Goal: Information Seeking & Learning: Learn about a topic

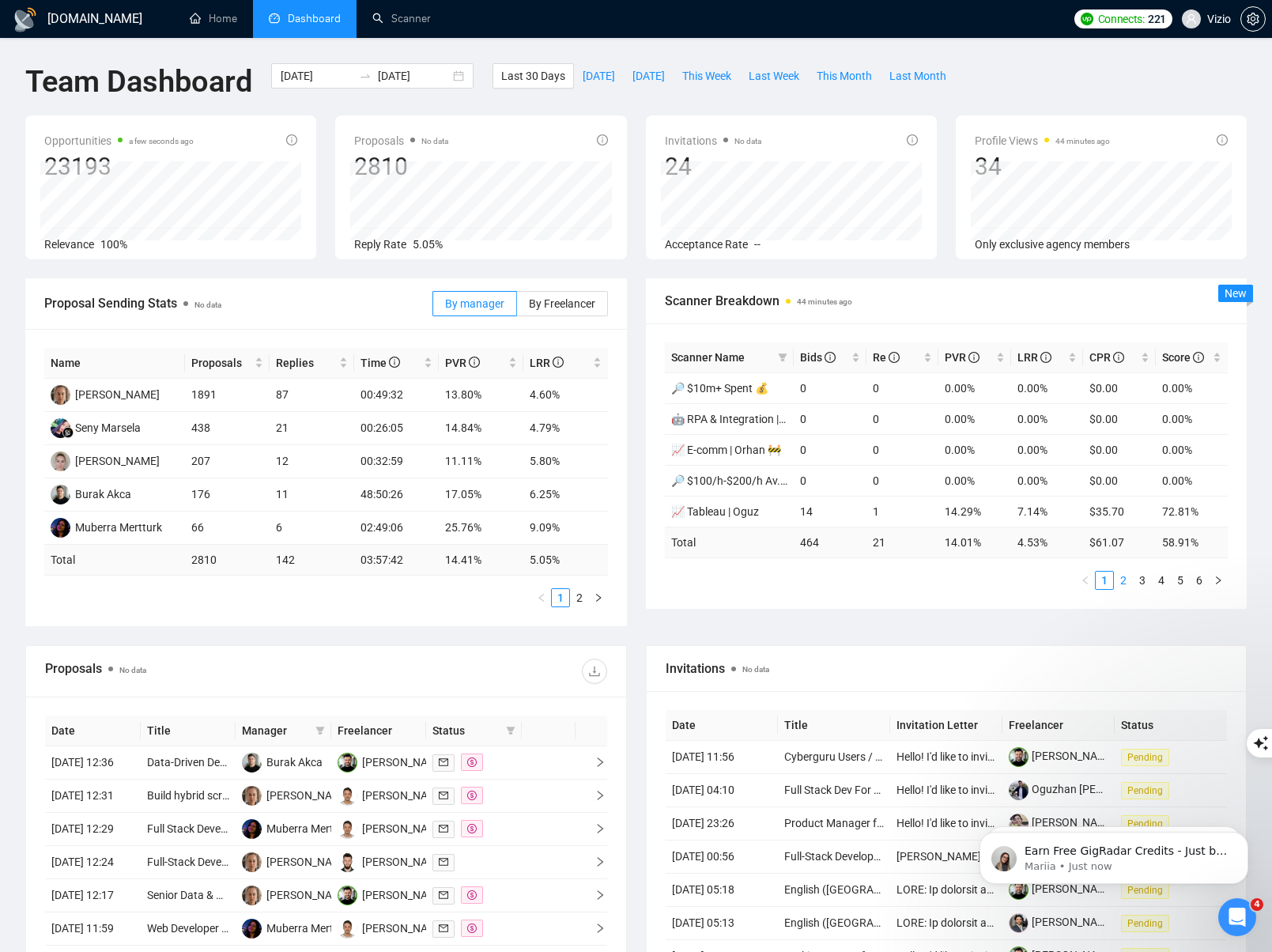
click at [1119, 575] on link "2" at bounding box center [1123, 580] width 17 height 17
click at [1109, 580] on link "1" at bounding box center [1103, 580] width 17 height 17
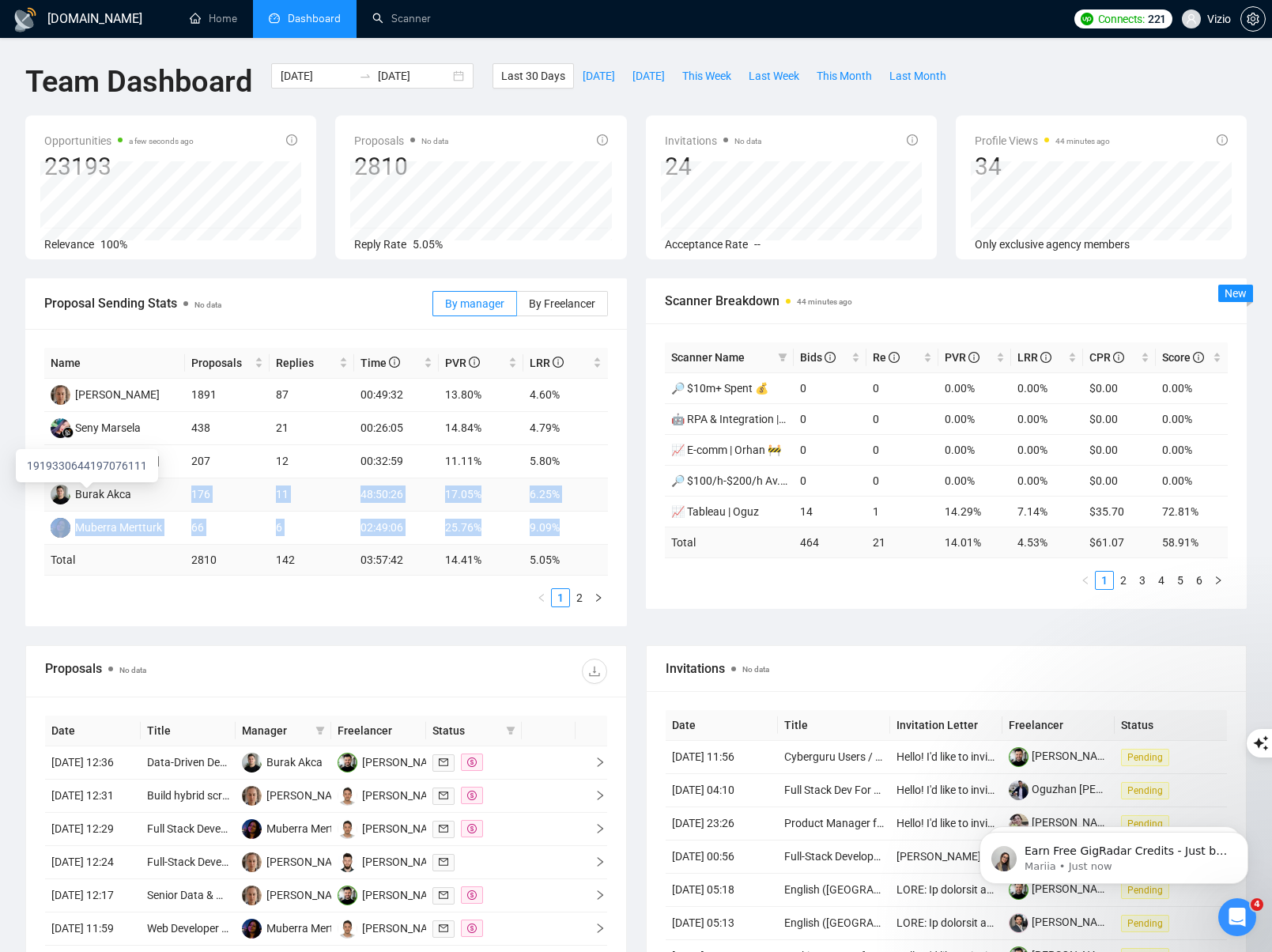
drag, startPoint x: 571, startPoint y: 534, endPoint x: 212, endPoint y: 492, distance: 361.4
click at [196, 493] on tbody "[PERSON_NAME] 1891 87 00:49:32 13.80% 4.60% [PERSON_NAME] 438 21 00:26:05 14.84…" at bounding box center [326, 461] width 564 height 166
click at [214, 491] on td "176" at bounding box center [226, 495] width 84 height 34
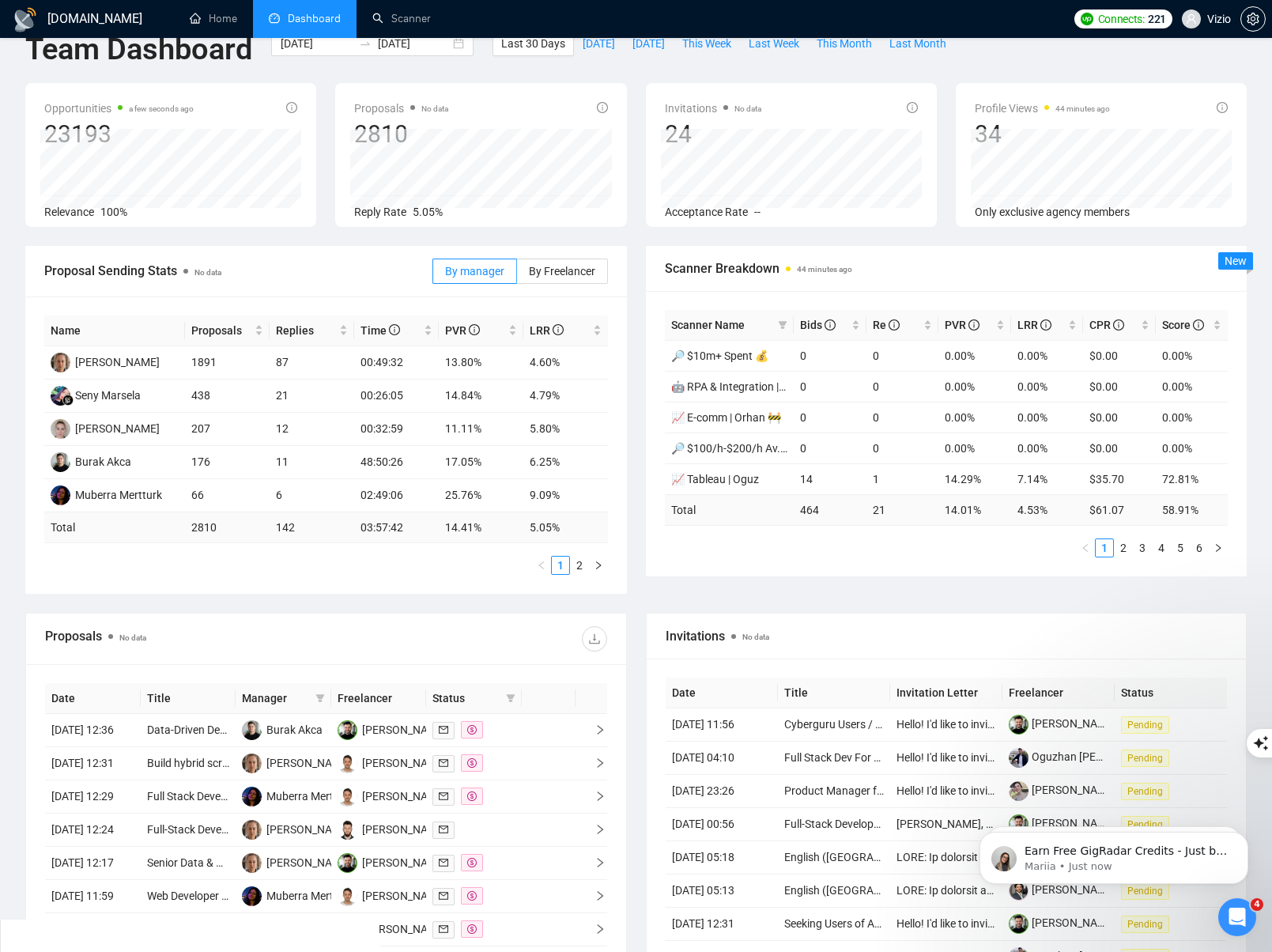
scroll to position [166, 0]
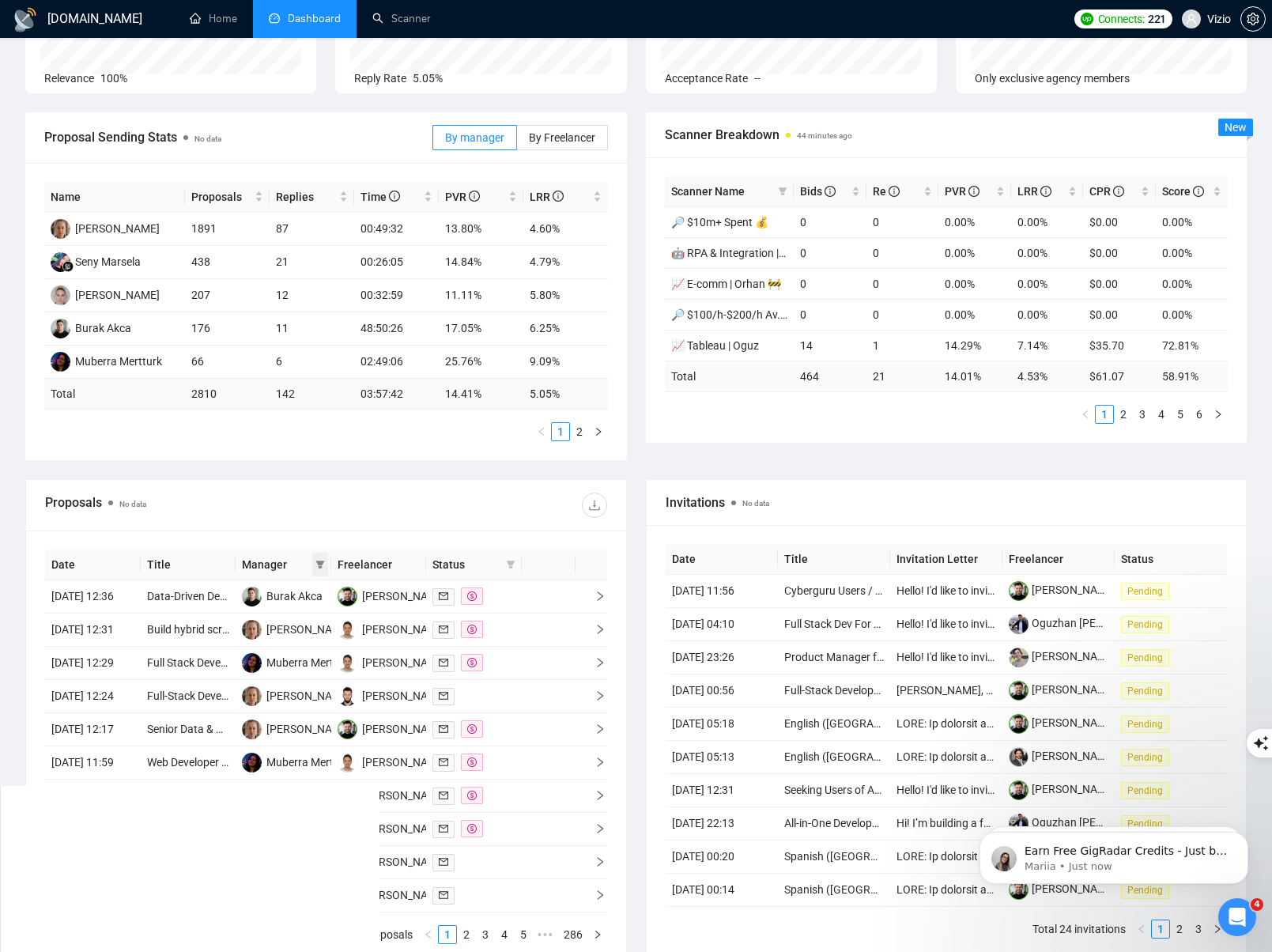
click at [319, 565] on icon "filter" at bounding box center [320, 564] width 9 height 9
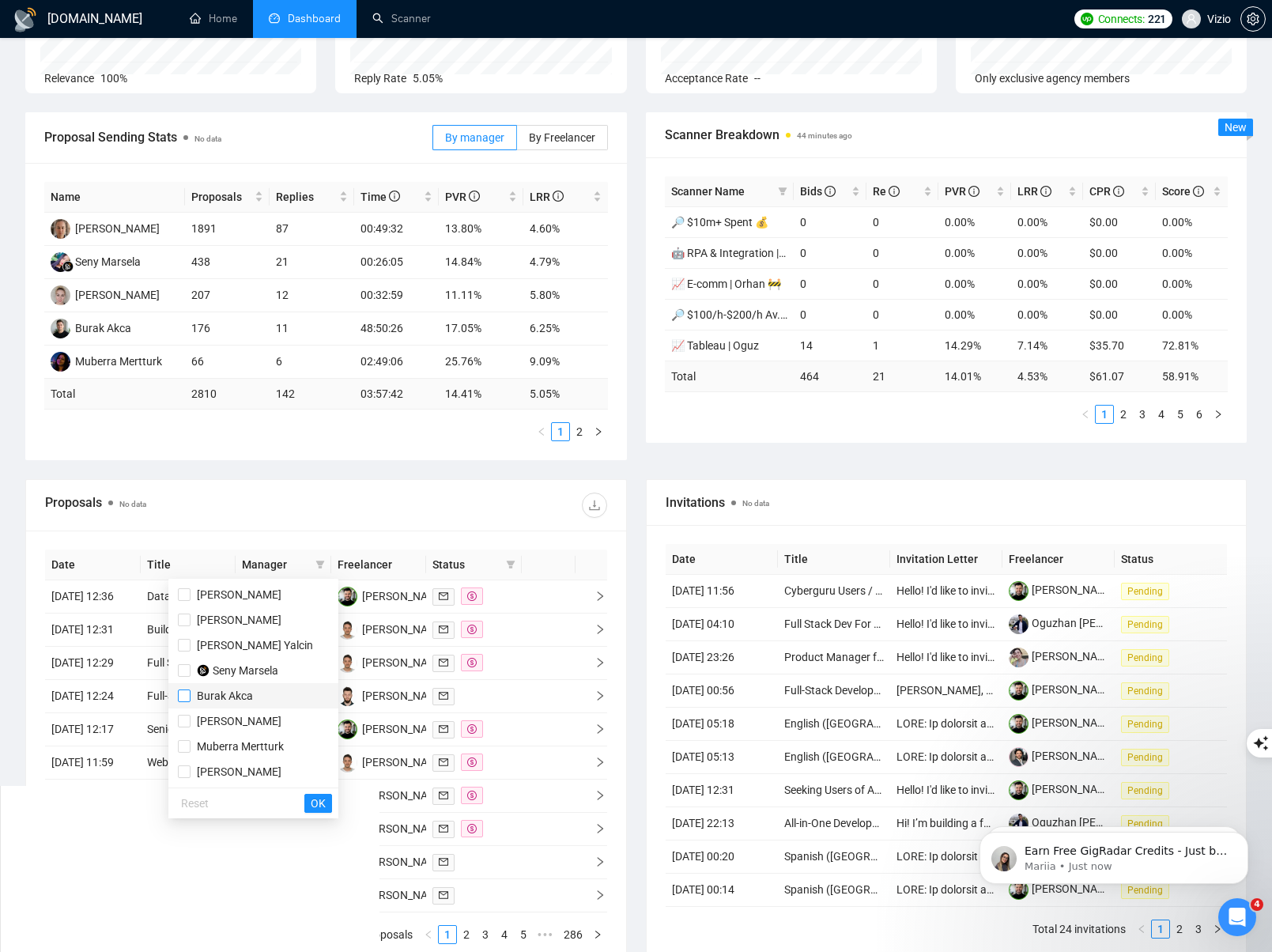
click at [181, 698] on input "checkbox" at bounding box center [184, 696] width 13 height 13
checkbox input "true"
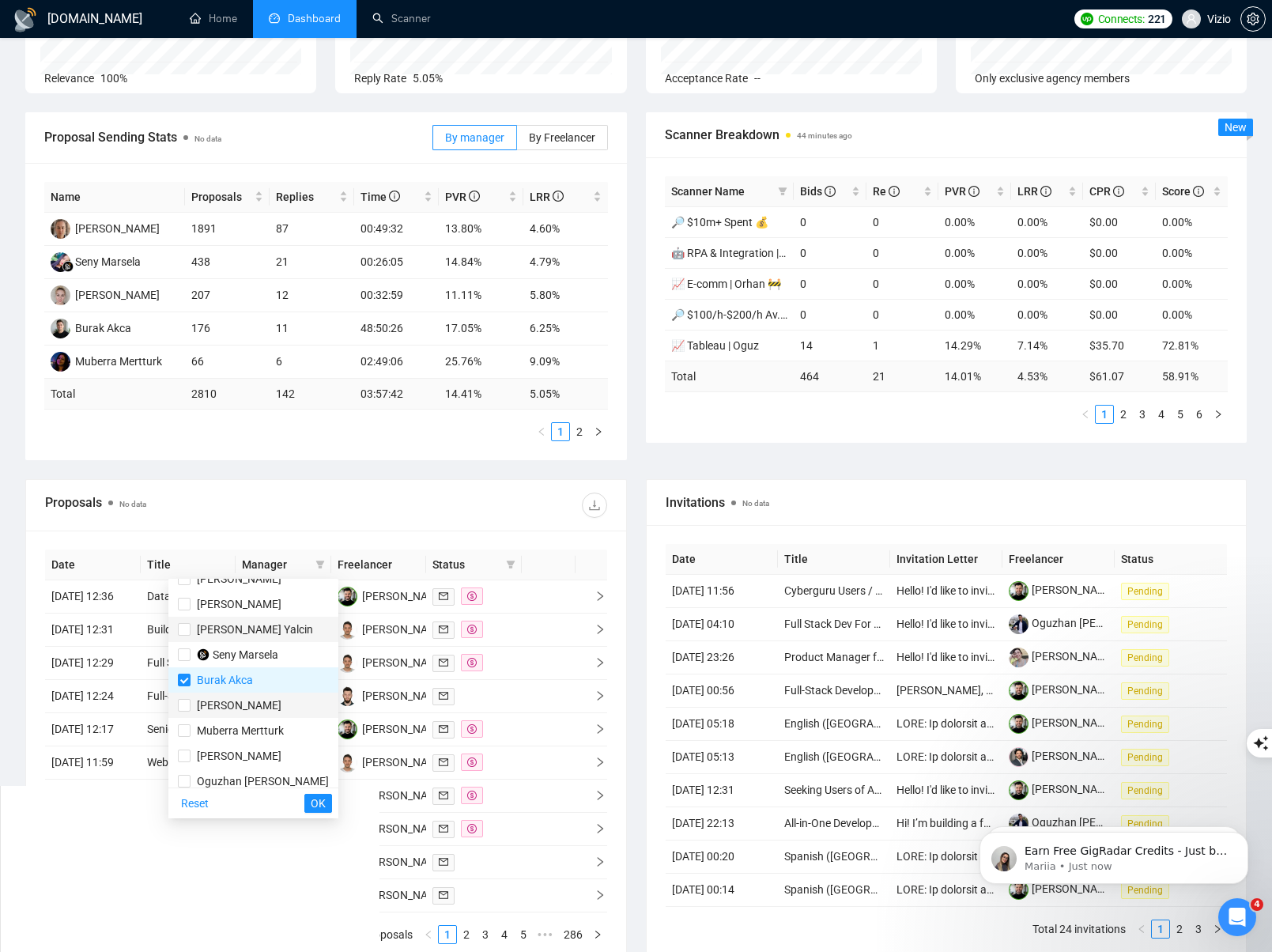
scroll to position [25, 0]
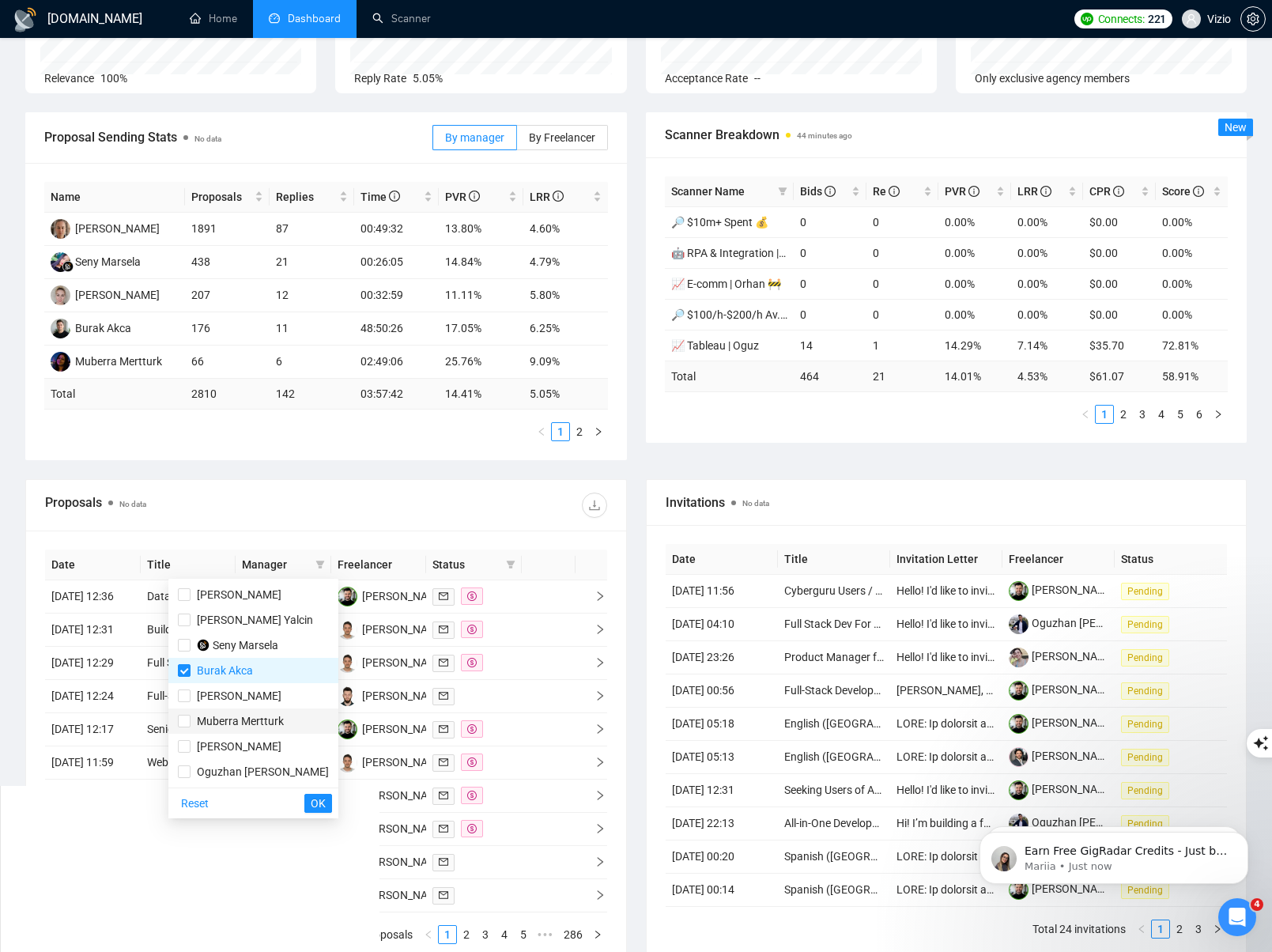
click at [176, 721] on li "Muberra Mertturk" at bounding box center [254, 721] width 170 height 25
checkbox input "true"
click at [311, 800] on span "OK" at bounding box center [318, 803] width 15 height 17
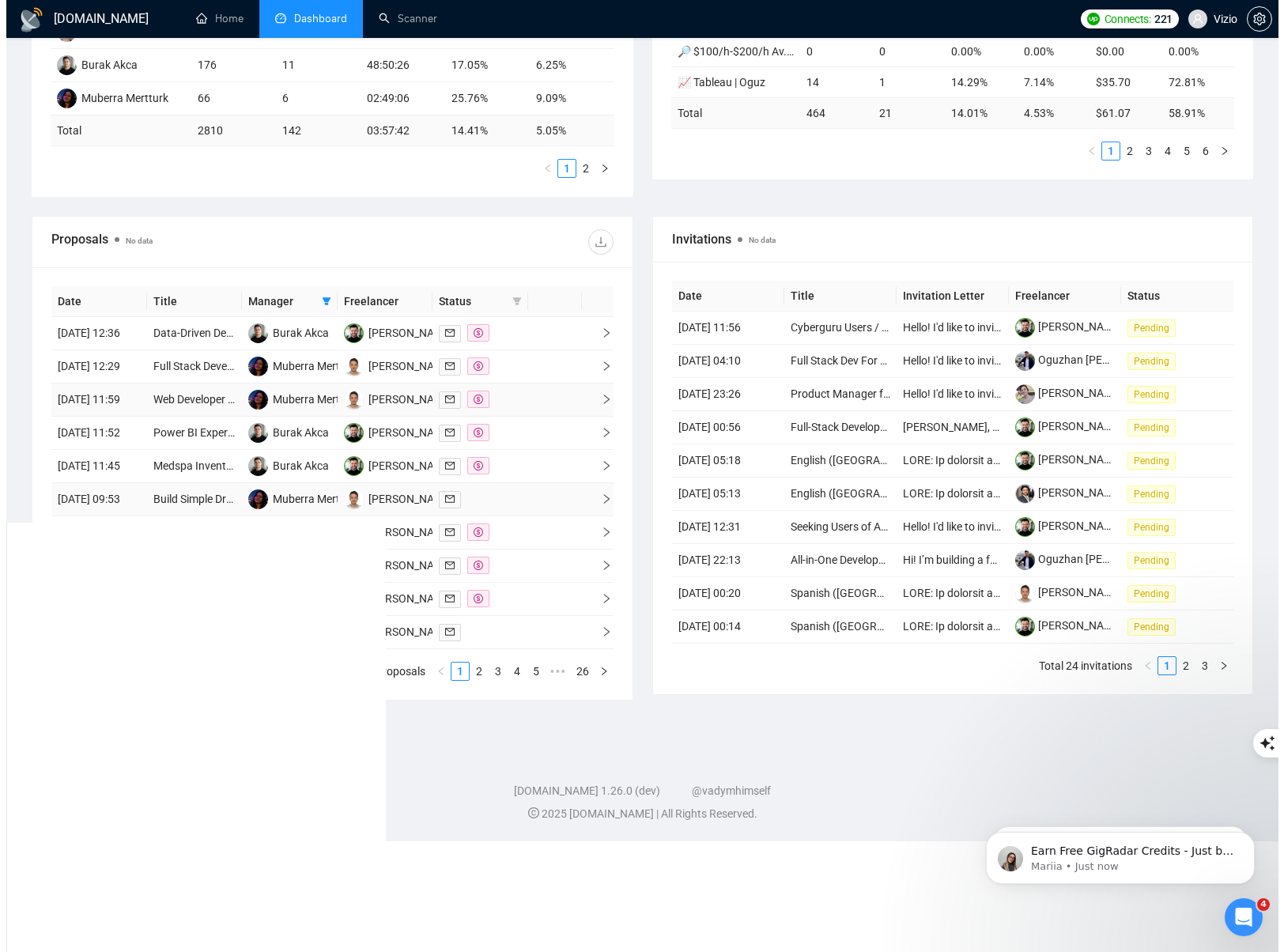
scroll to position [325, 0]
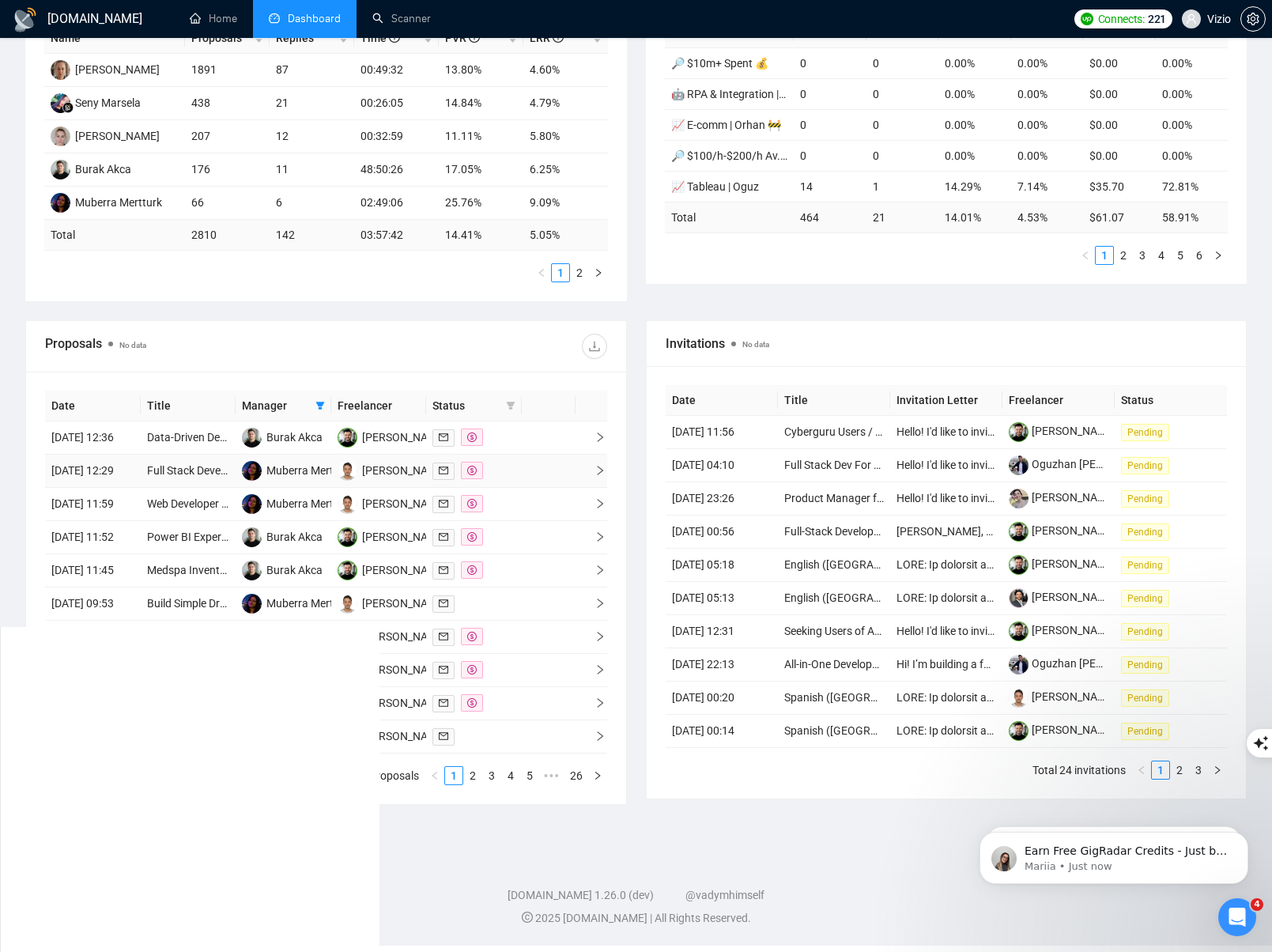
click at [601, 476] on icon "right" at bounding box center [600, 470] width 11 height 11
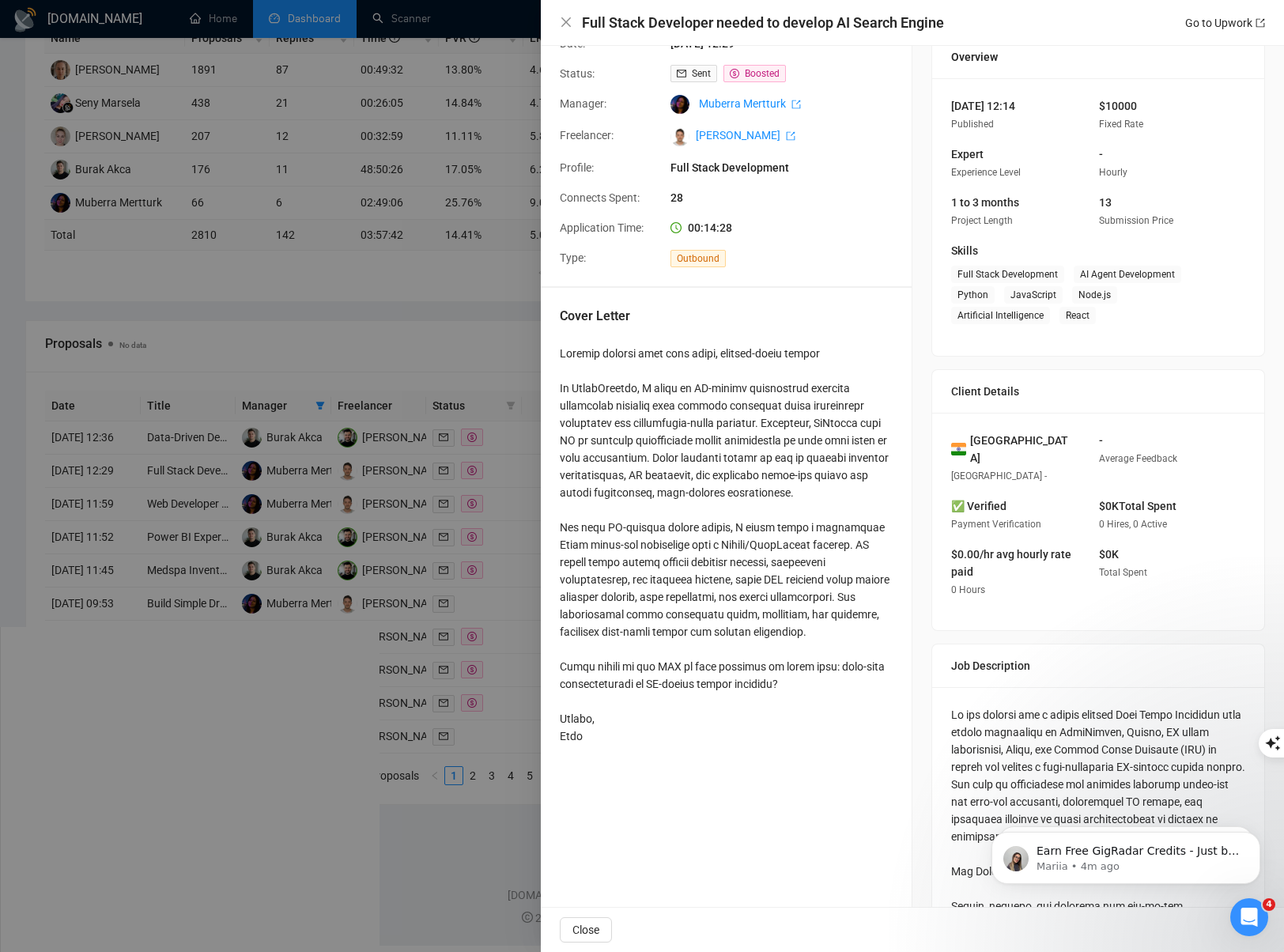
scroll to position [0, 0]
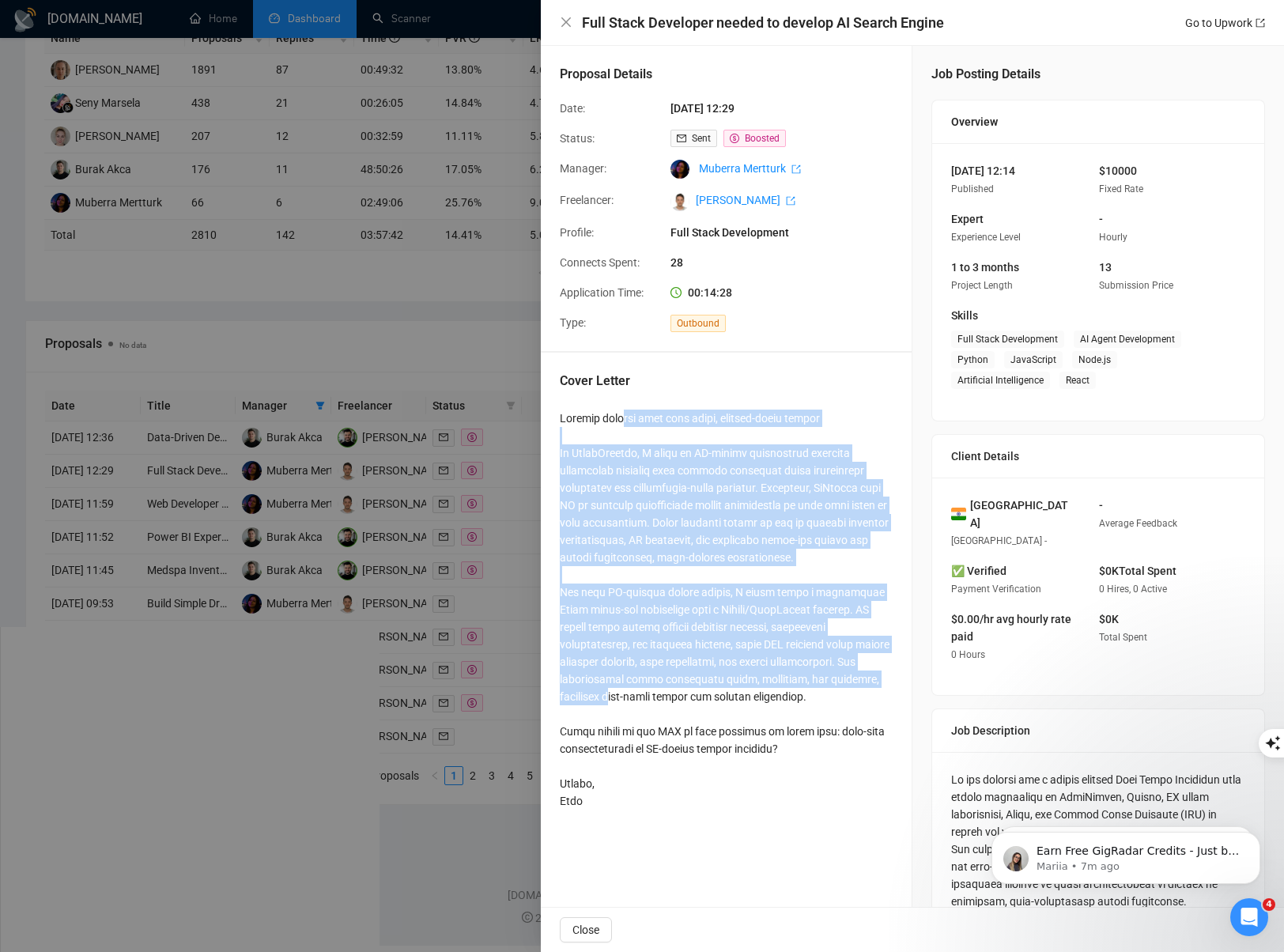
drag, startPoint x: 599, startPoint y: 414, endPoint x: 787, endPoint y: 704, distance: 345.6
click at [787, 704] on div at bounding box center [726, 610] width 333 height 400
click at [810, 664] on div at bounding box center [726, 610] width 333 height 400
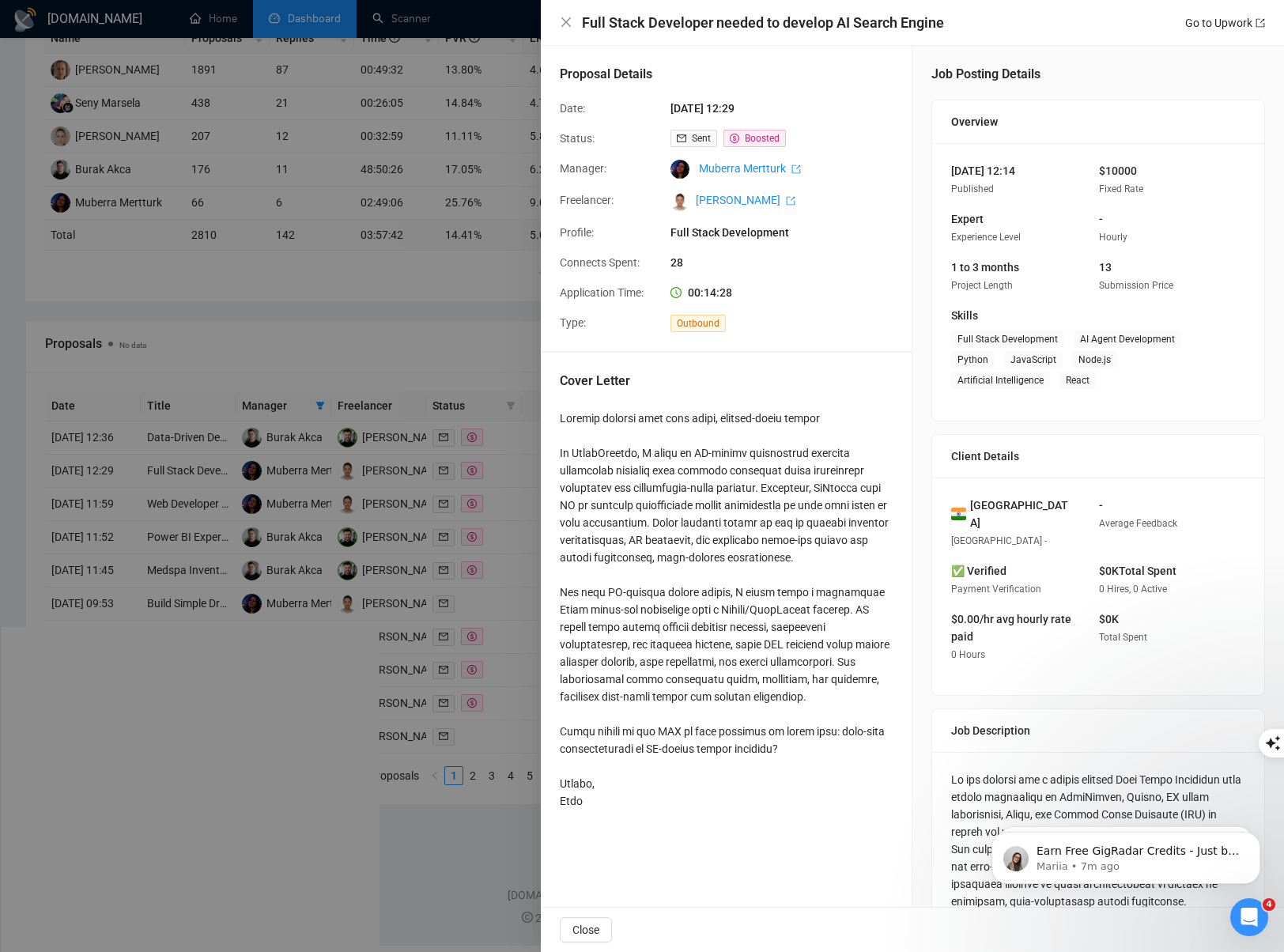
click at [450, 599] on div at bounding box center [642, 476] width 1284 height 952
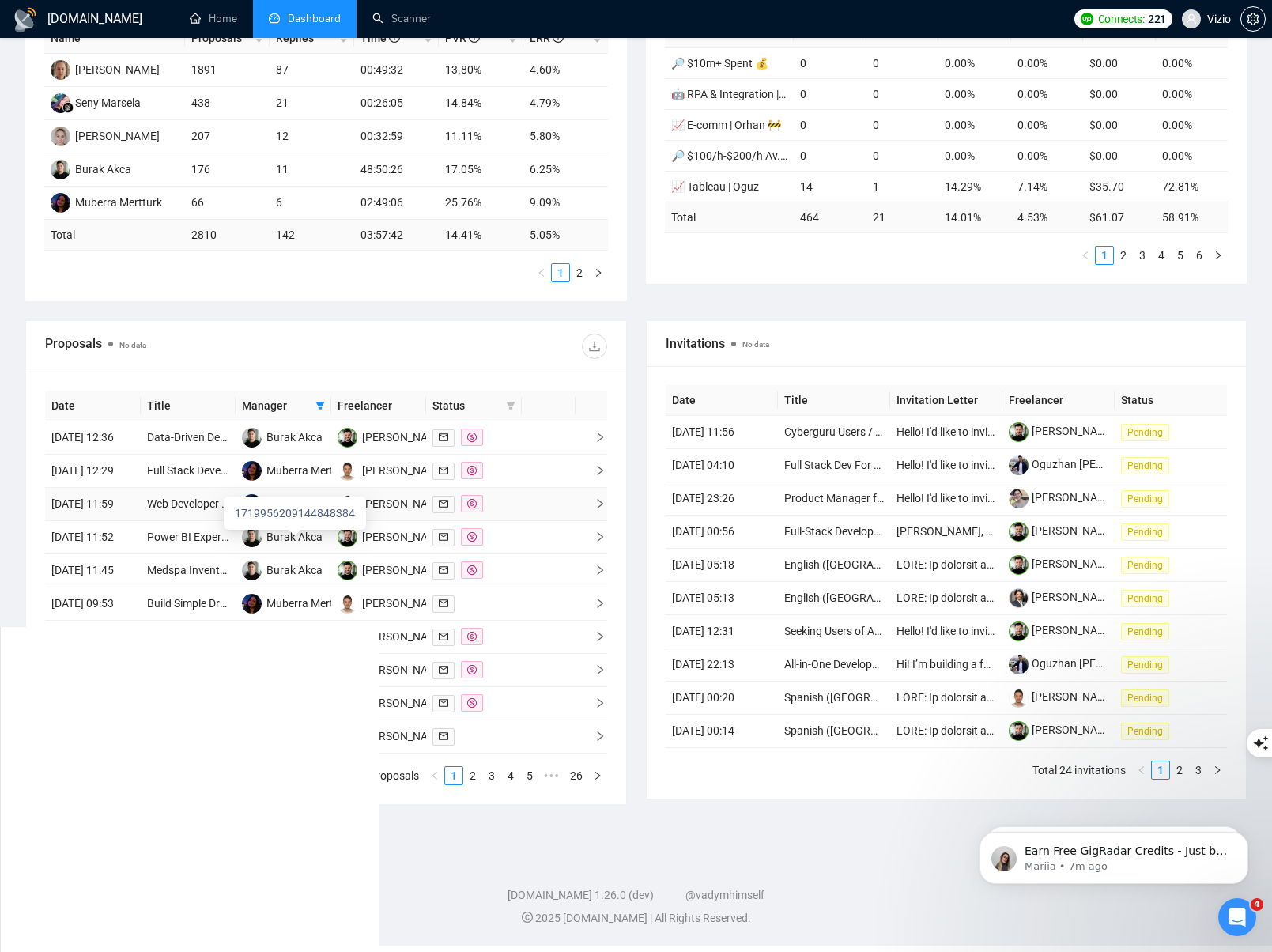
click at [287, 512] on div "Muberra Mertturk" at bounding box center [310, 503] width 87 height 17
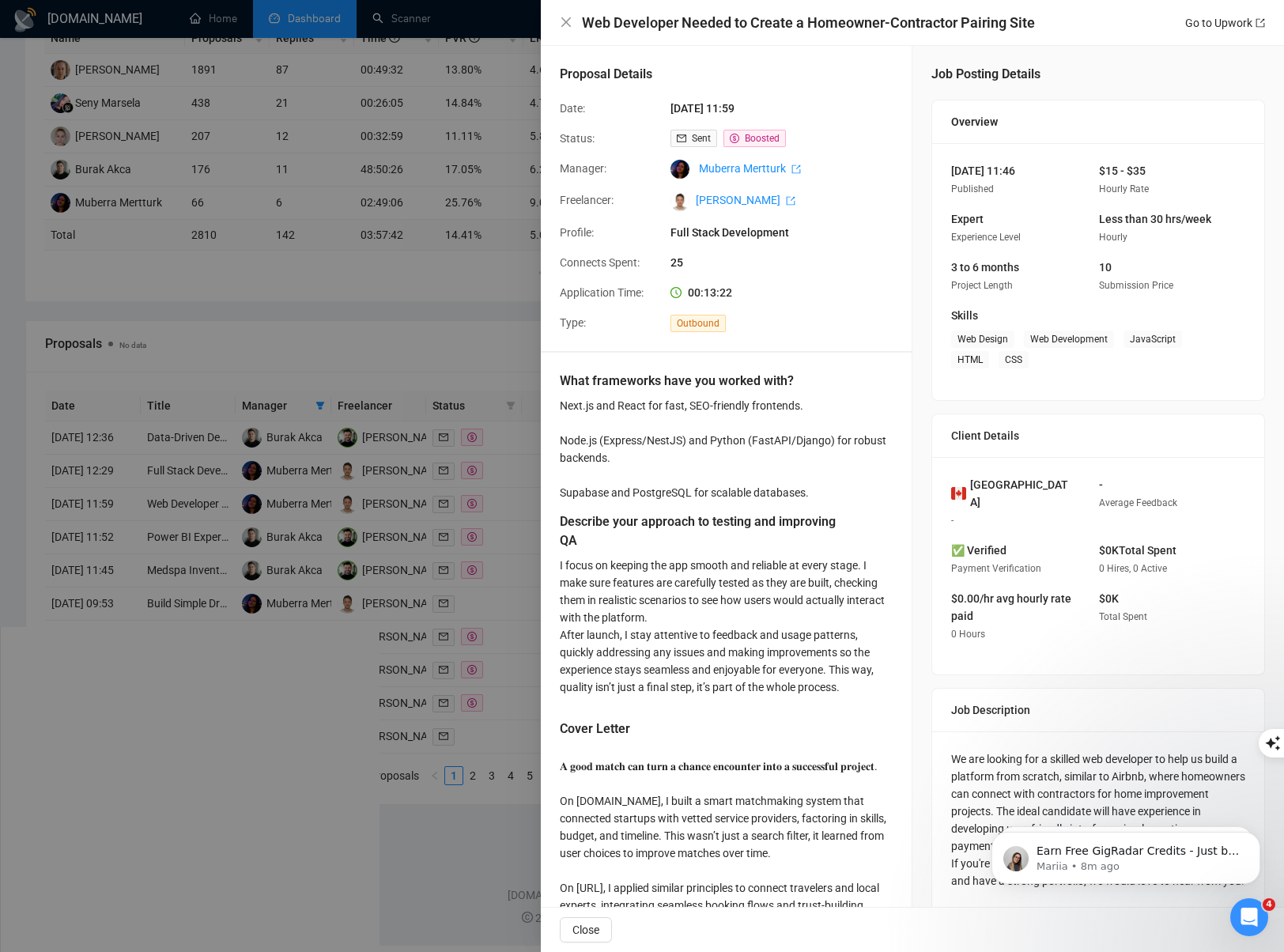
click at [493, 568] on div at bounding box center [642, 476] width 1284 height 952
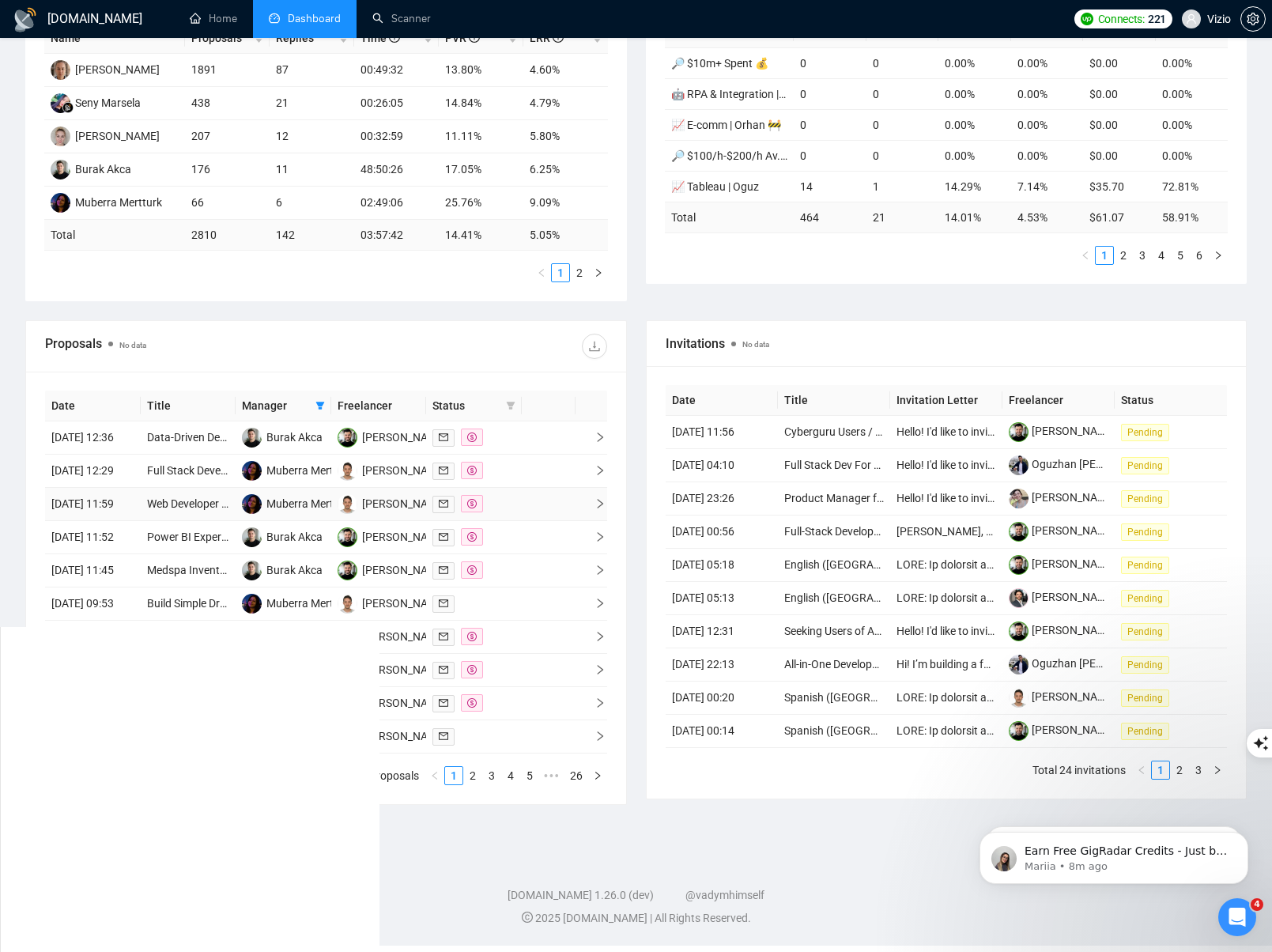
click at [598, 521] on td at bounding box center [591, 504] width 32 height 34
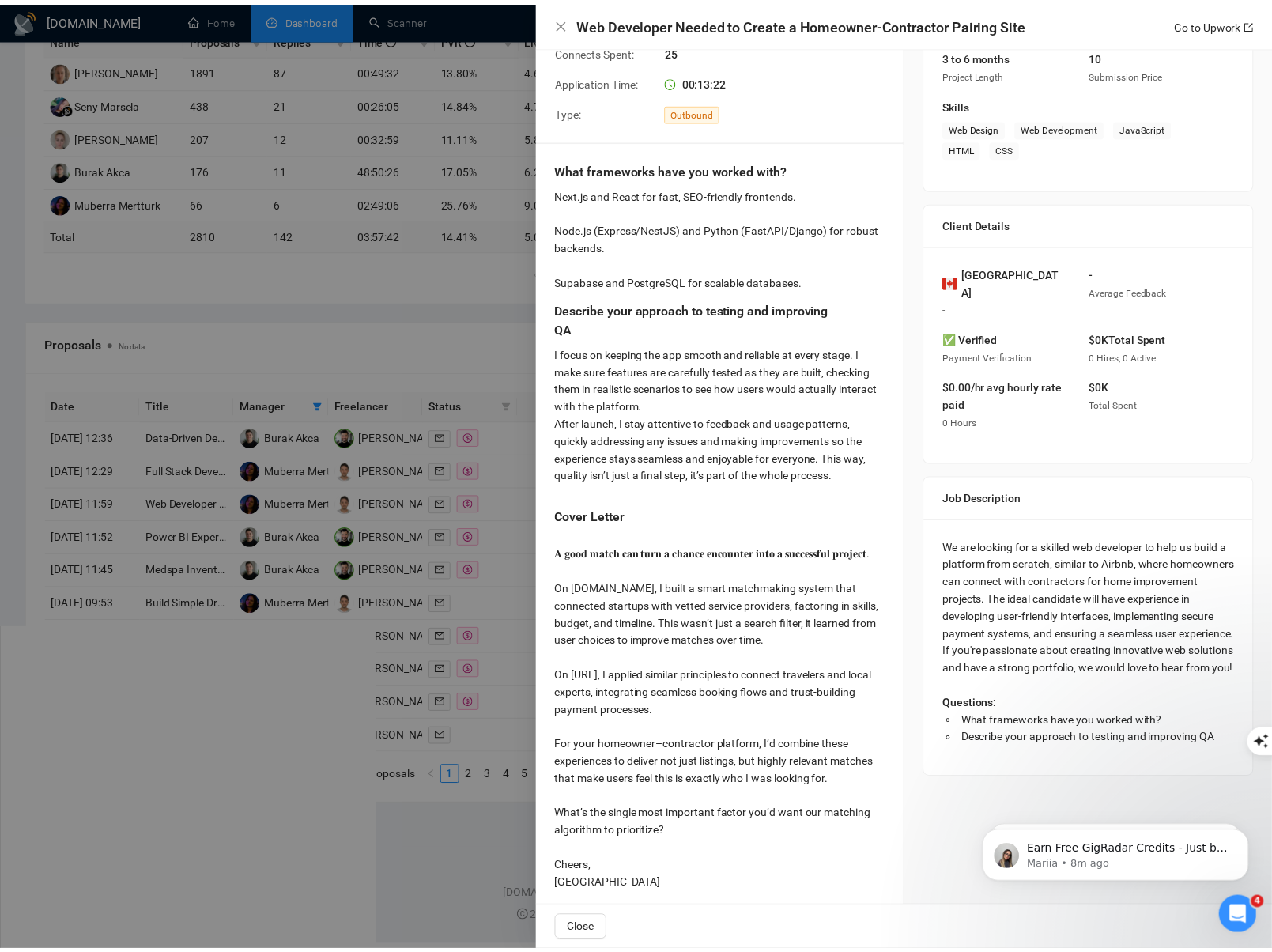
scroll to position [258, 0]
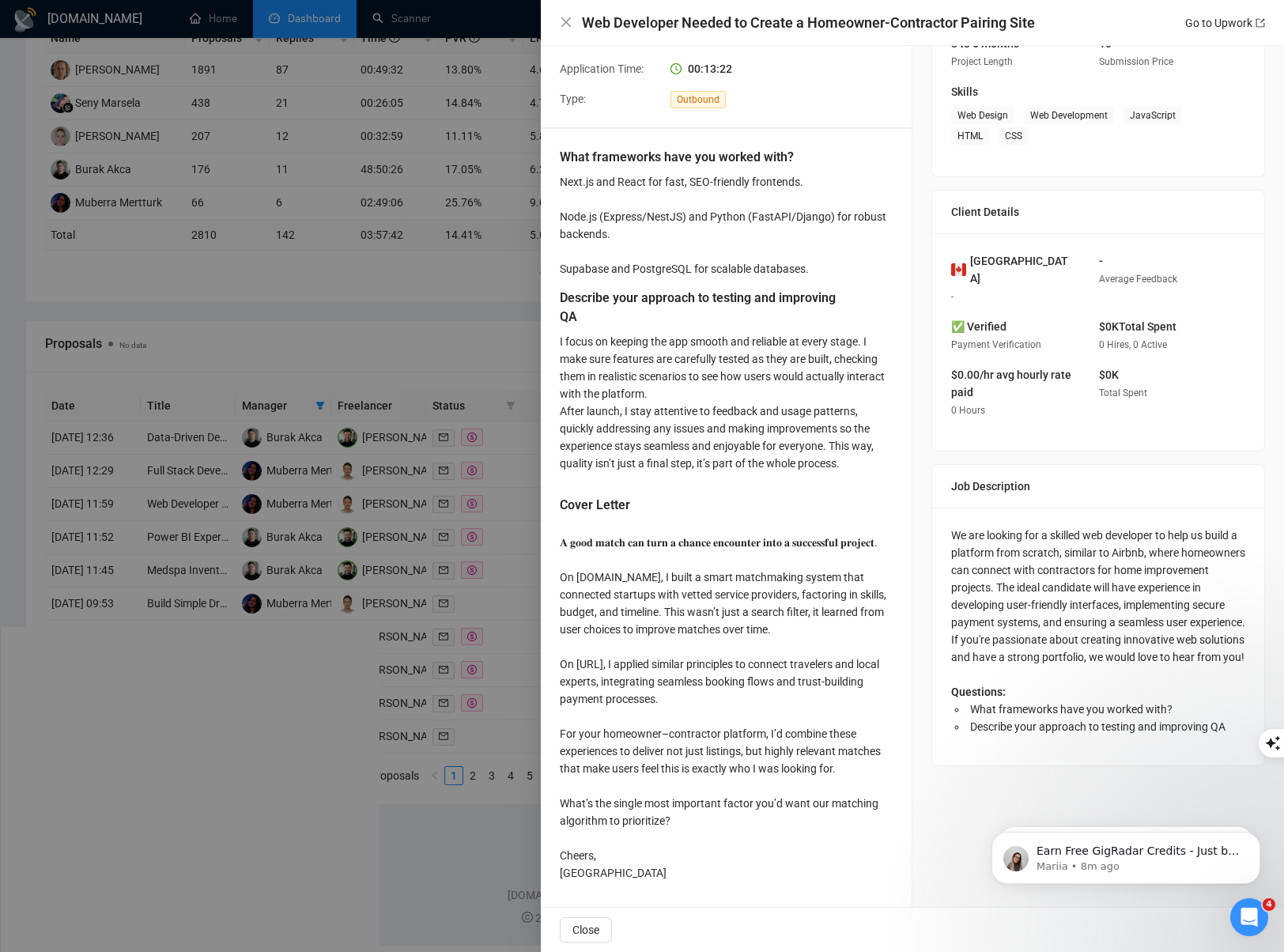
click at [459, 370] on div at bounding box center [642, 476] width 1284 height 952
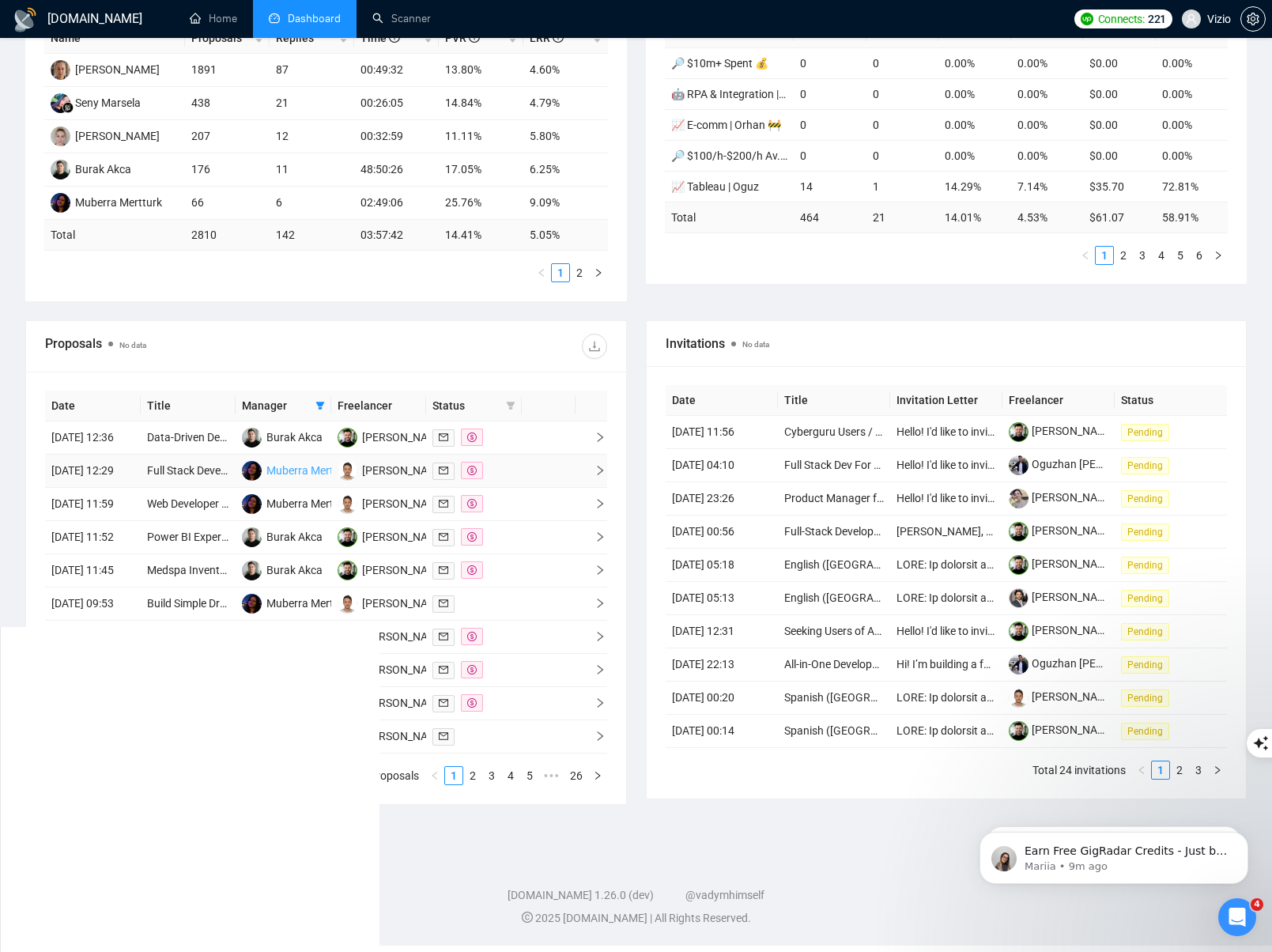
click at [270, 479] on div "Muberra Mertturk" at bounding box center [310, 470] width 87 height 17
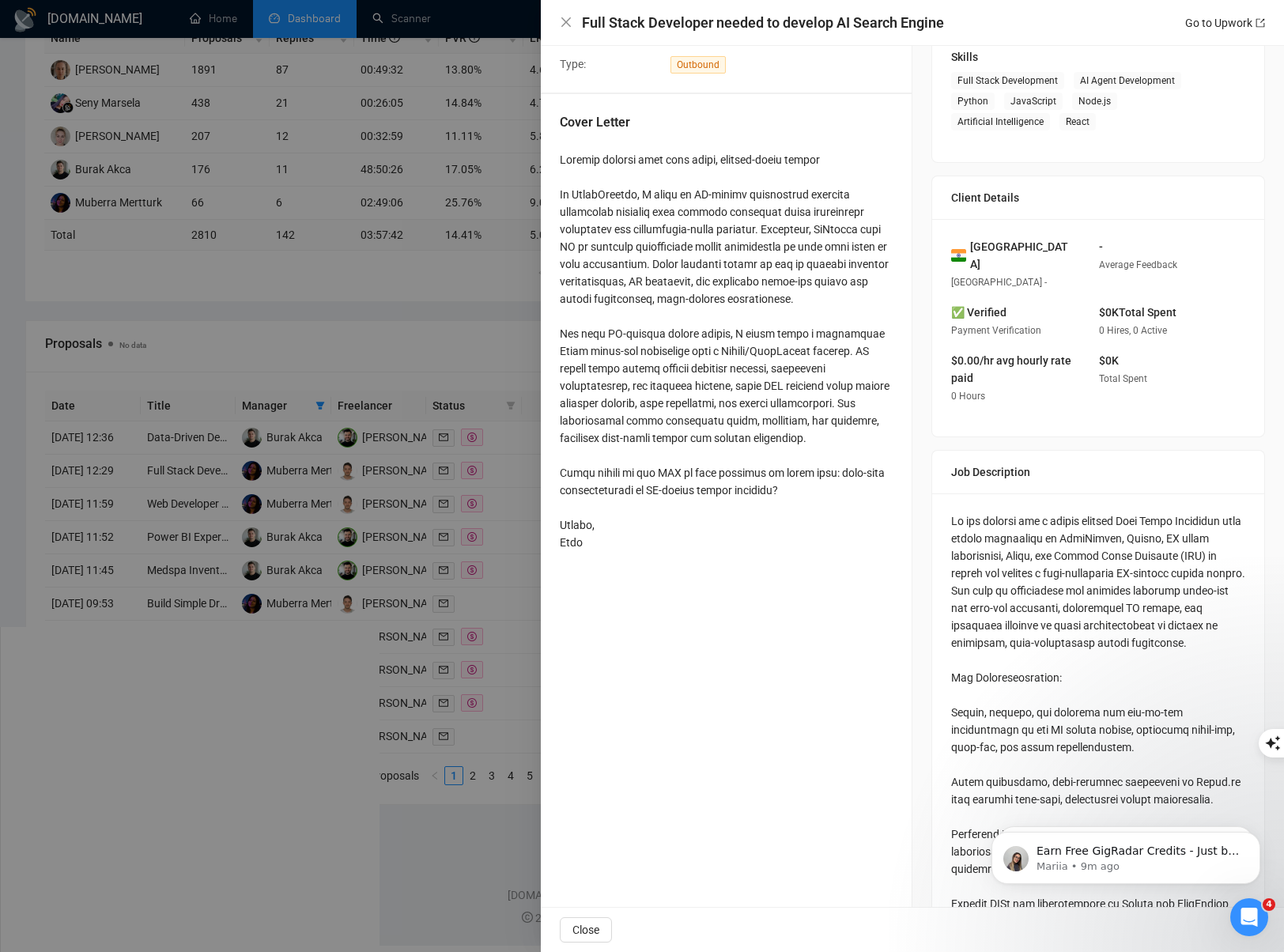
click at [444, 338] on div at bounding box center [642, 476] width 1284 height 952
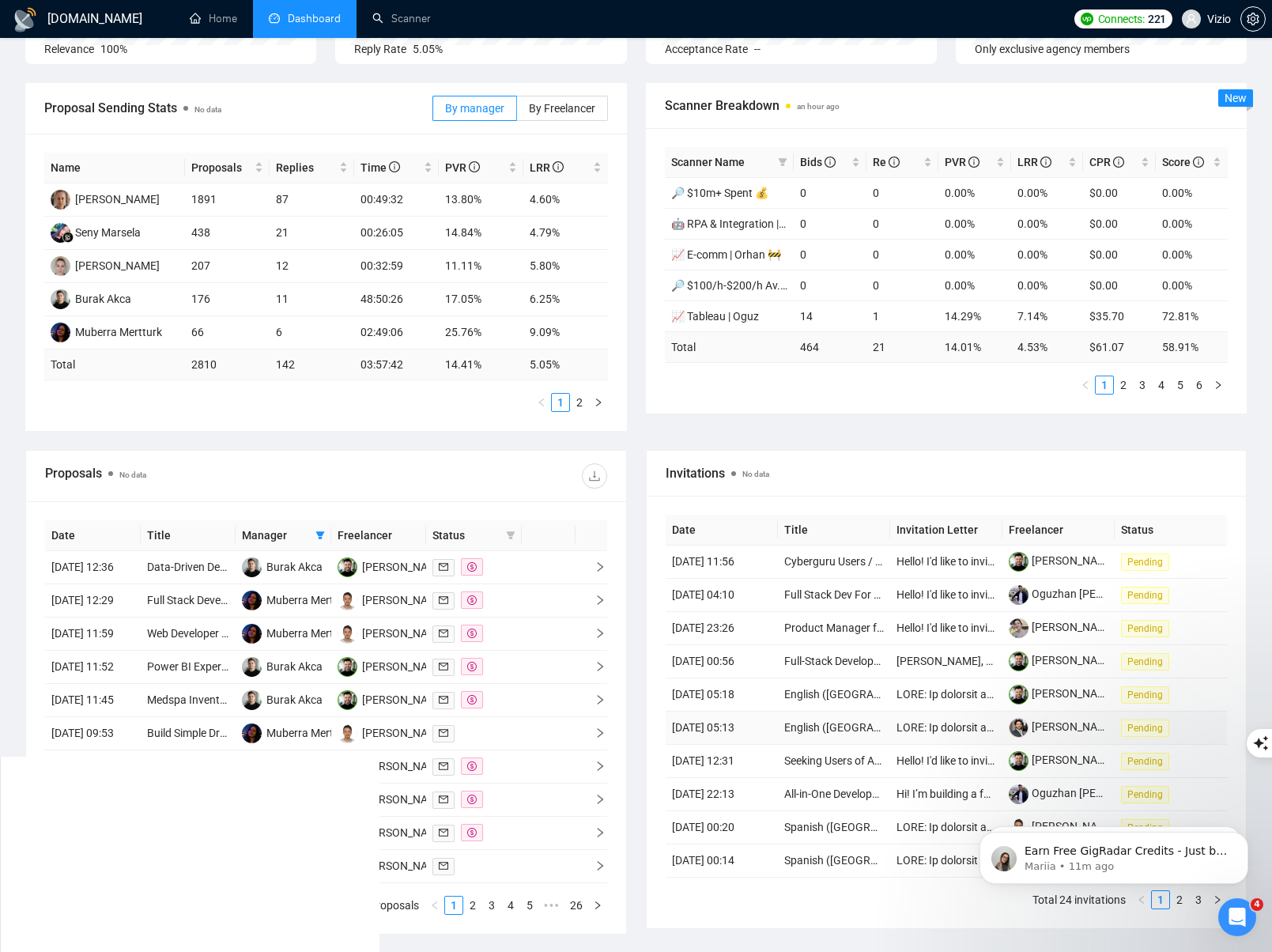
scroll to position [5, 0]
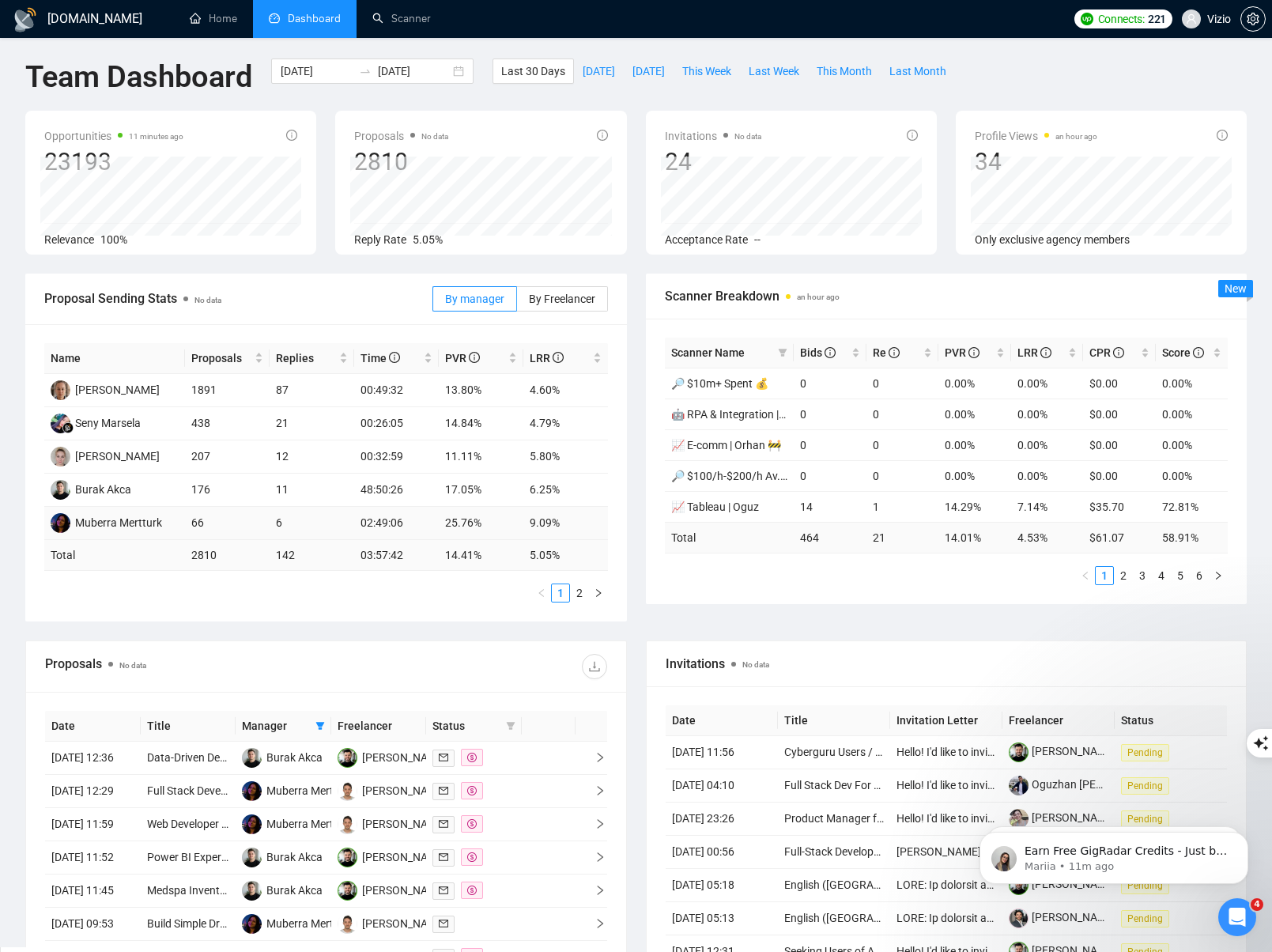
click at [300, 528] on td "6" at bounding box center [312, 523] width 84 height 34
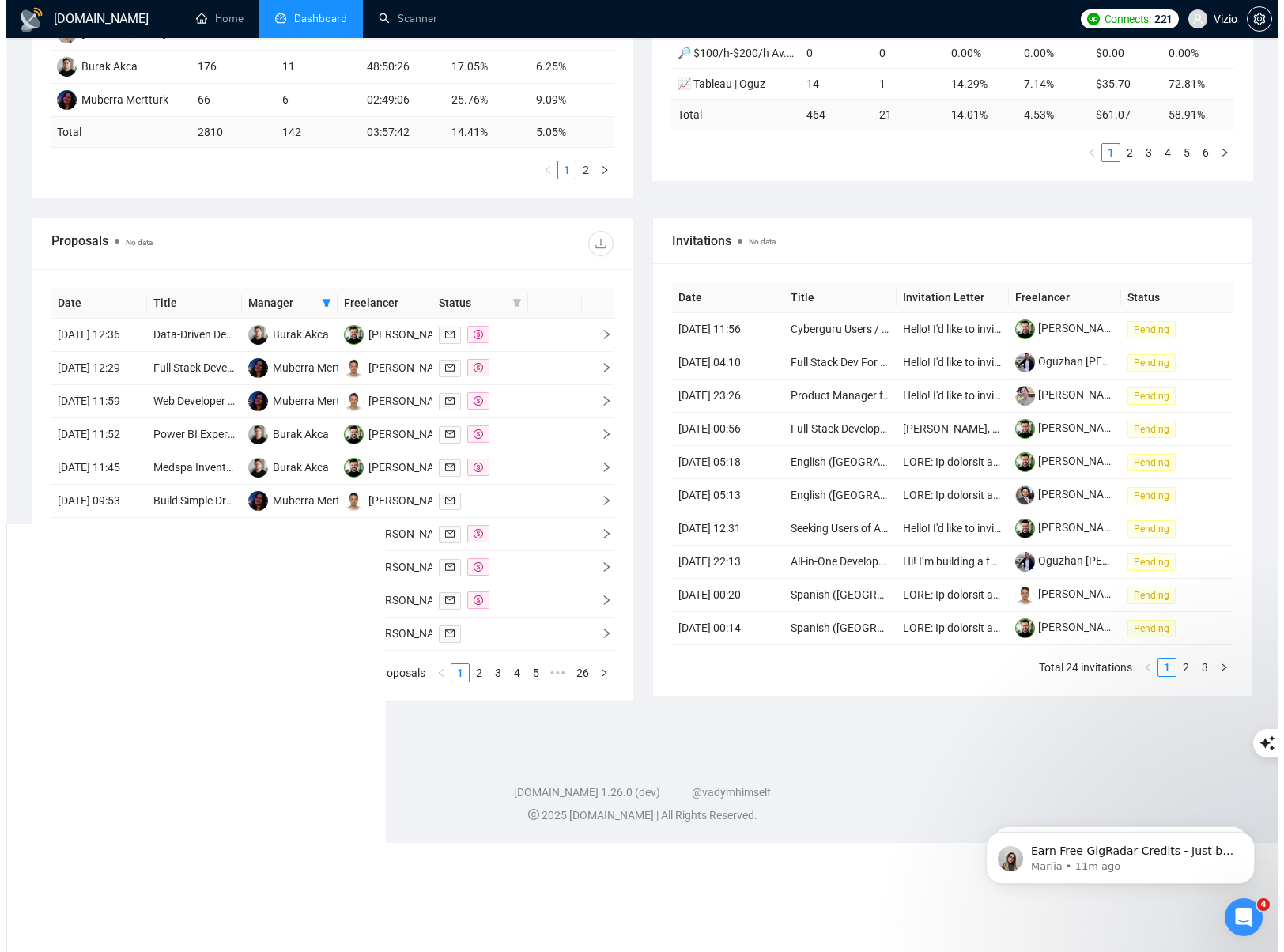
scroll to position [468, 0]
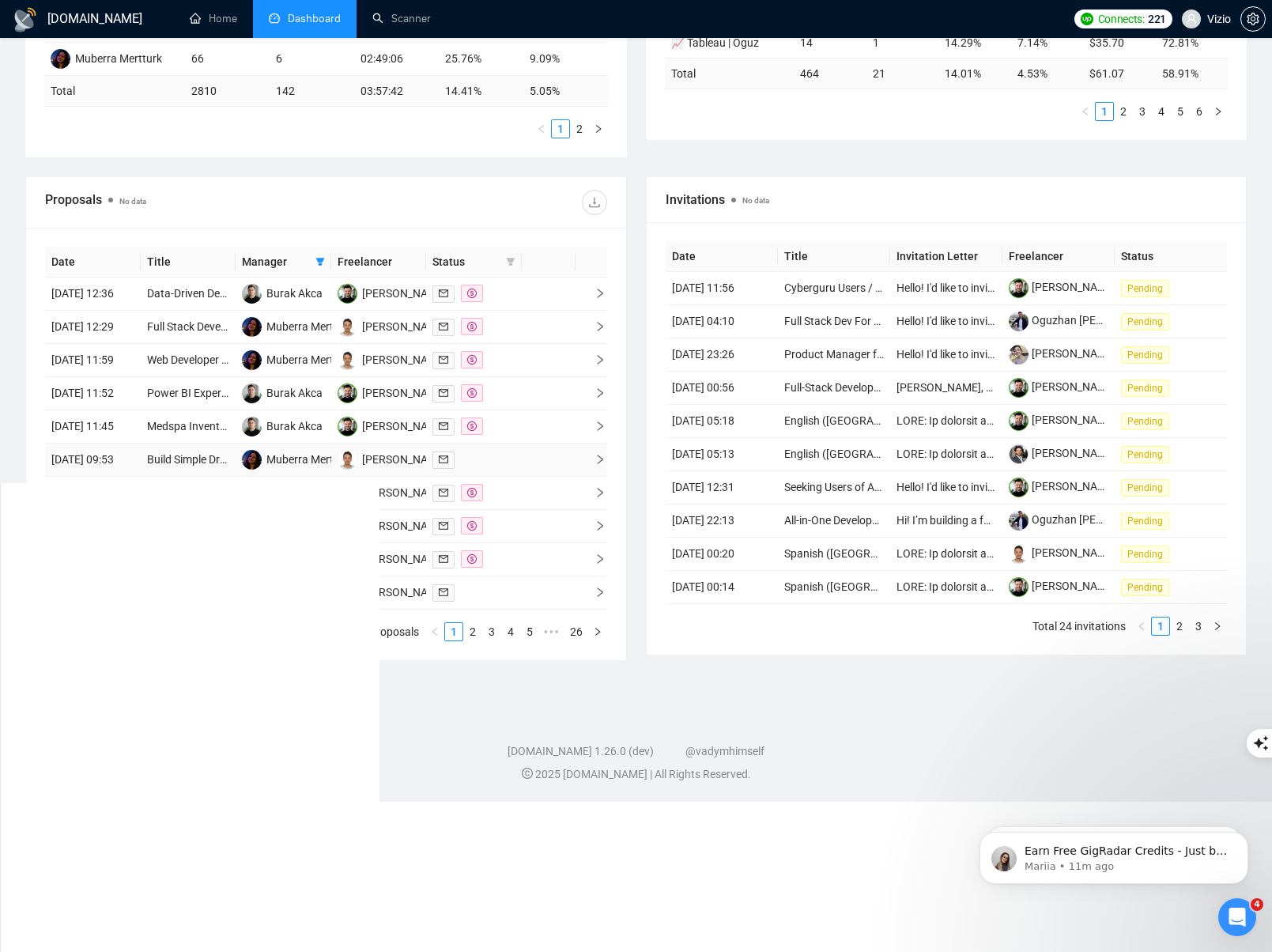
click at [594, 465] on icon "right" at bounding box center [600, 459] width 11 height 11
click at [468, 640] on link "2" at bounding box center [472, 631] width 17 height 17
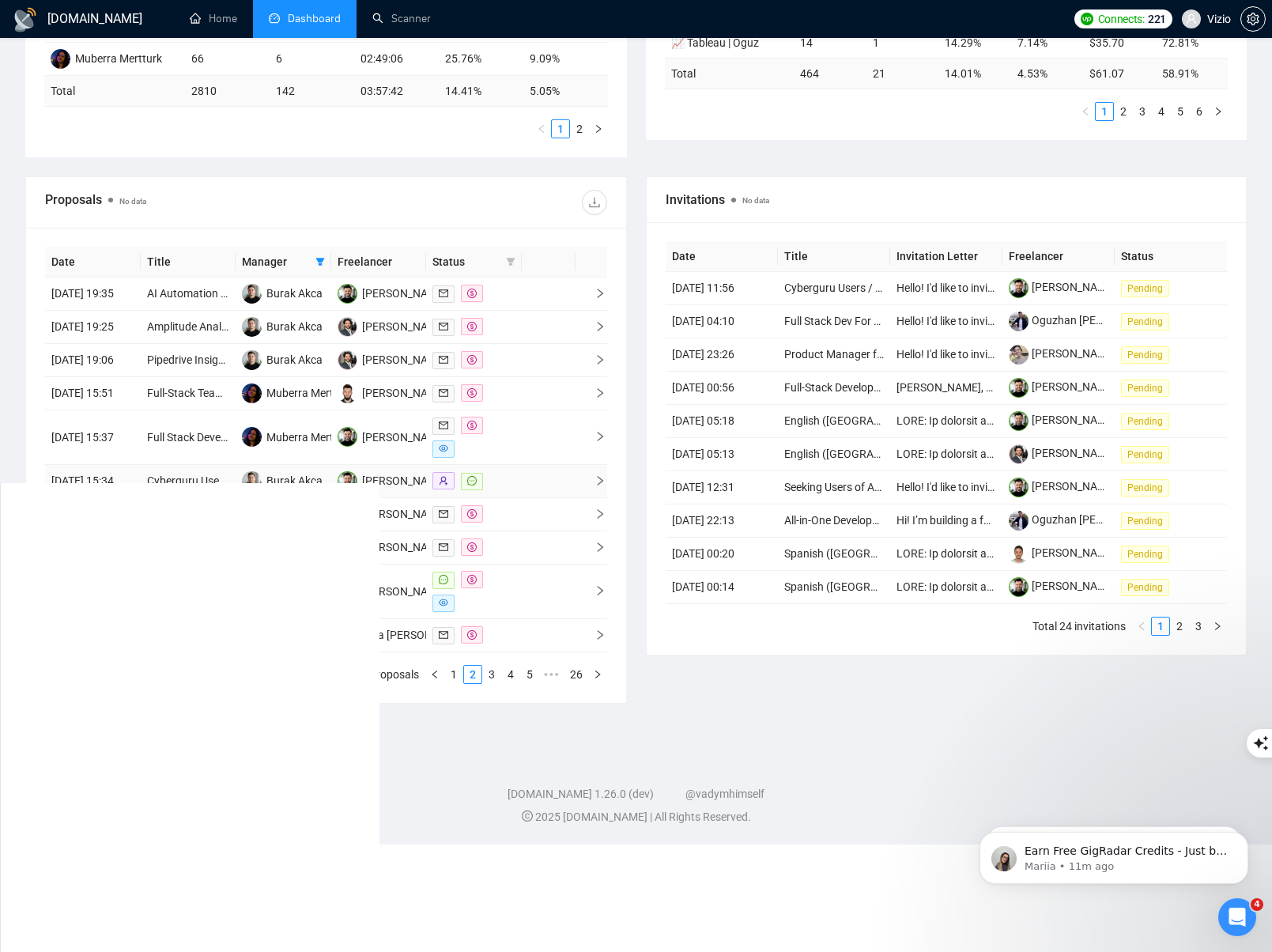
click at [599, 486] on icon "right" at bounding box center [600, 480] width 11 height 11
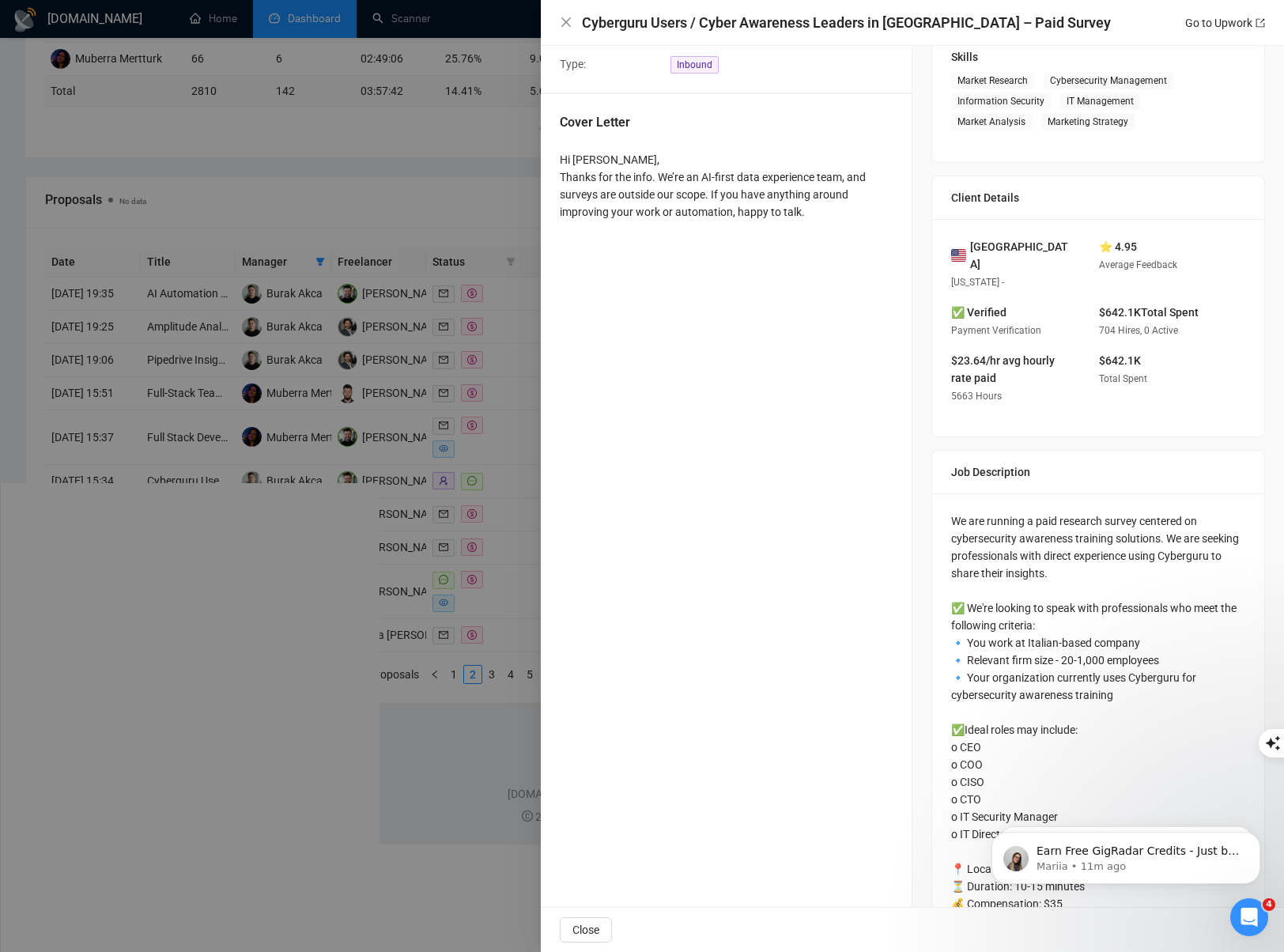
click at [479, 598] on div at bounding box center [642, 476] width 1284 height 952
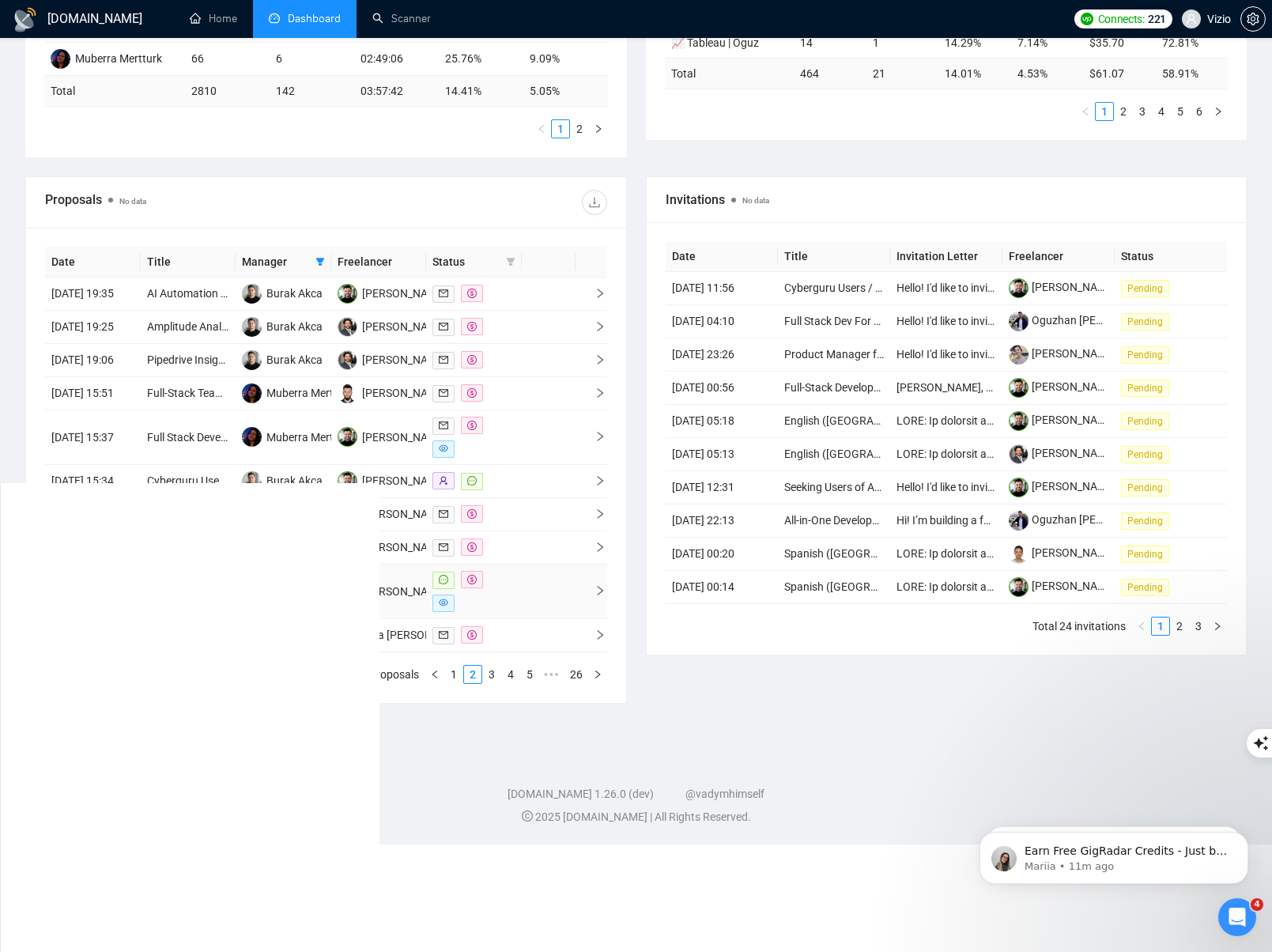
click at [593, 596] on span "right" at bounding box center [593, 591] width 24 height 11
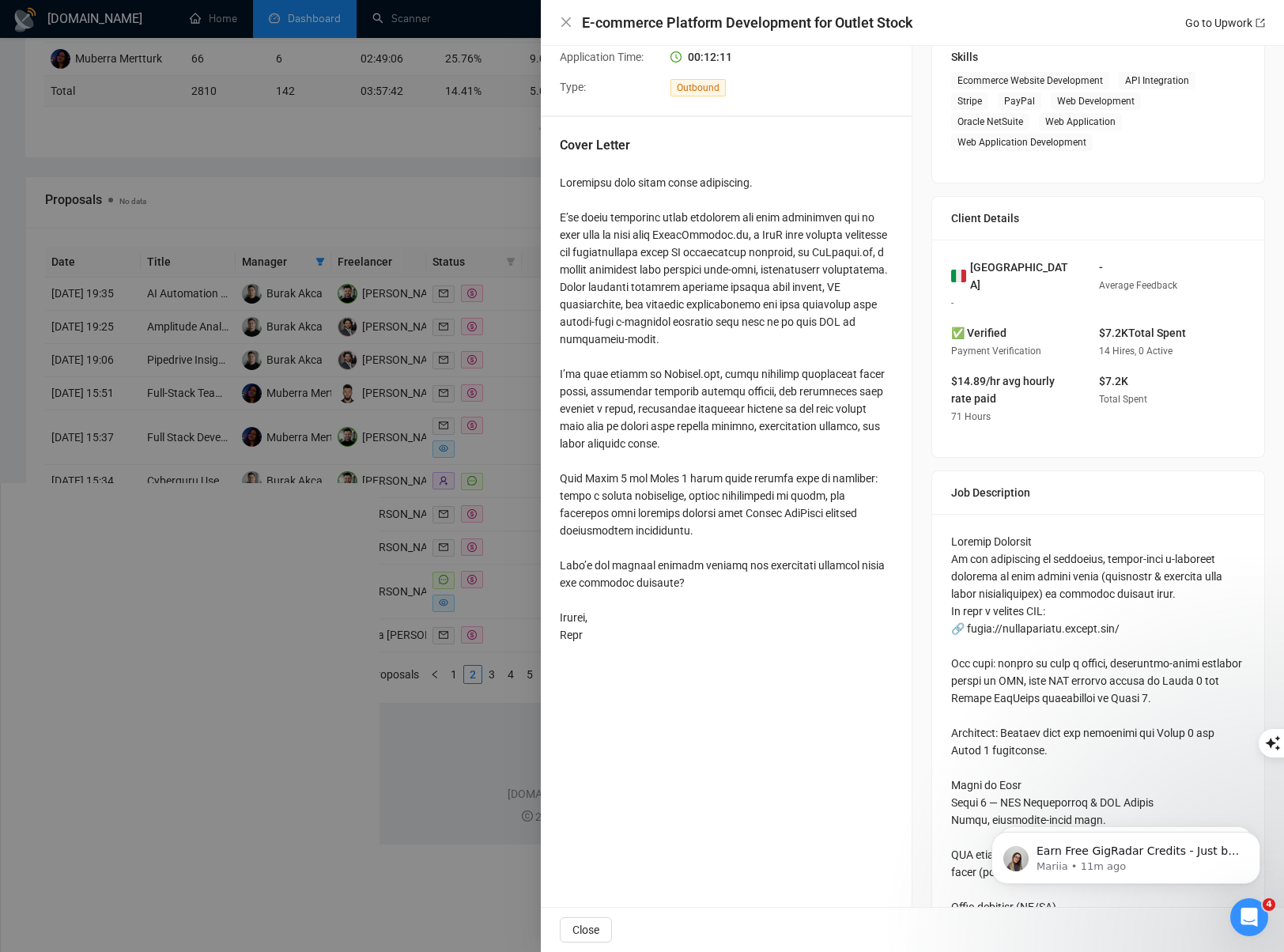
click at [506, 660] on div at bounding box center [642, 476] width 1284 height 952
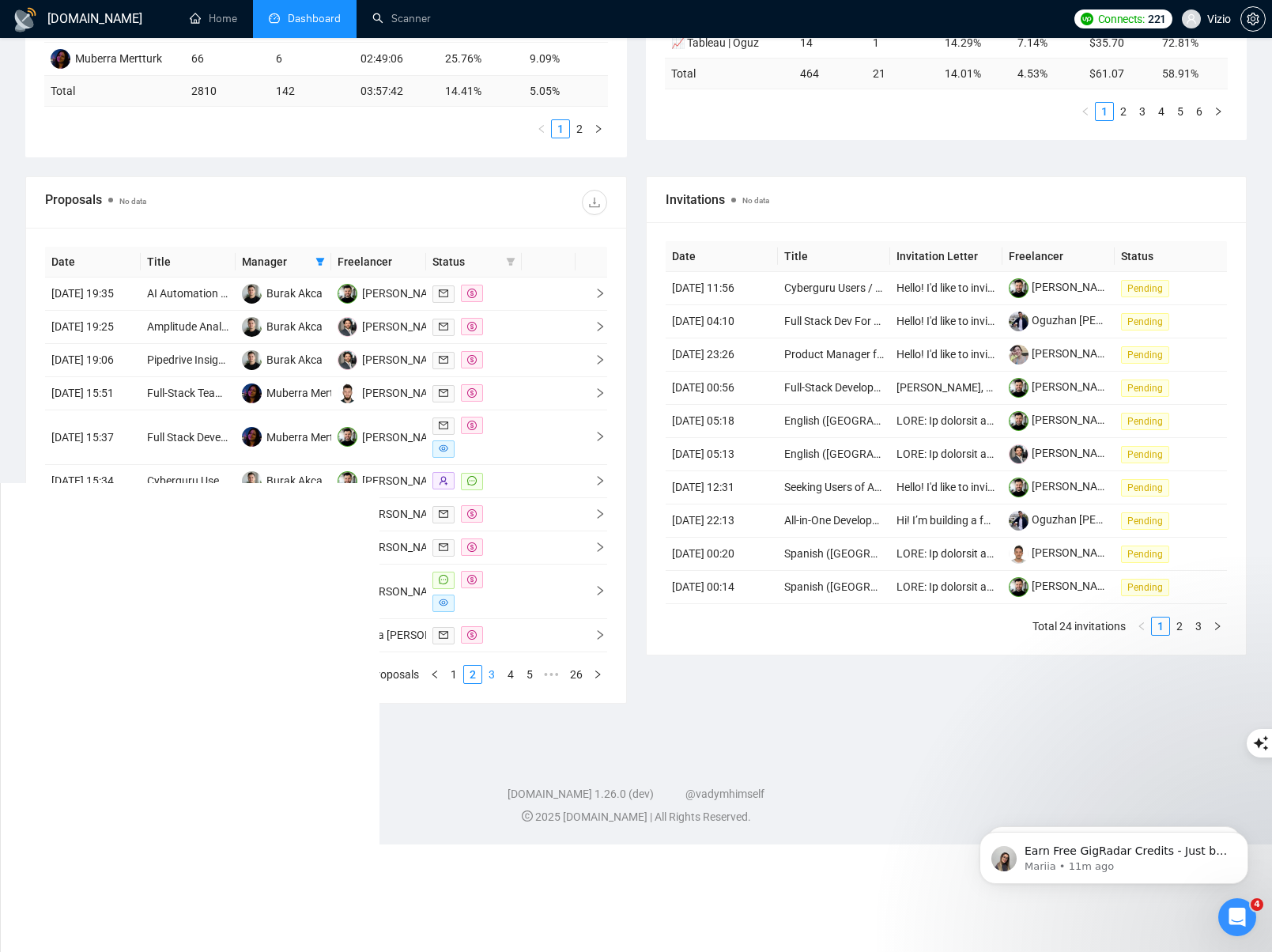
click at [489, 683] on link "3" at bounding box center [491, 674] width 17 height 17
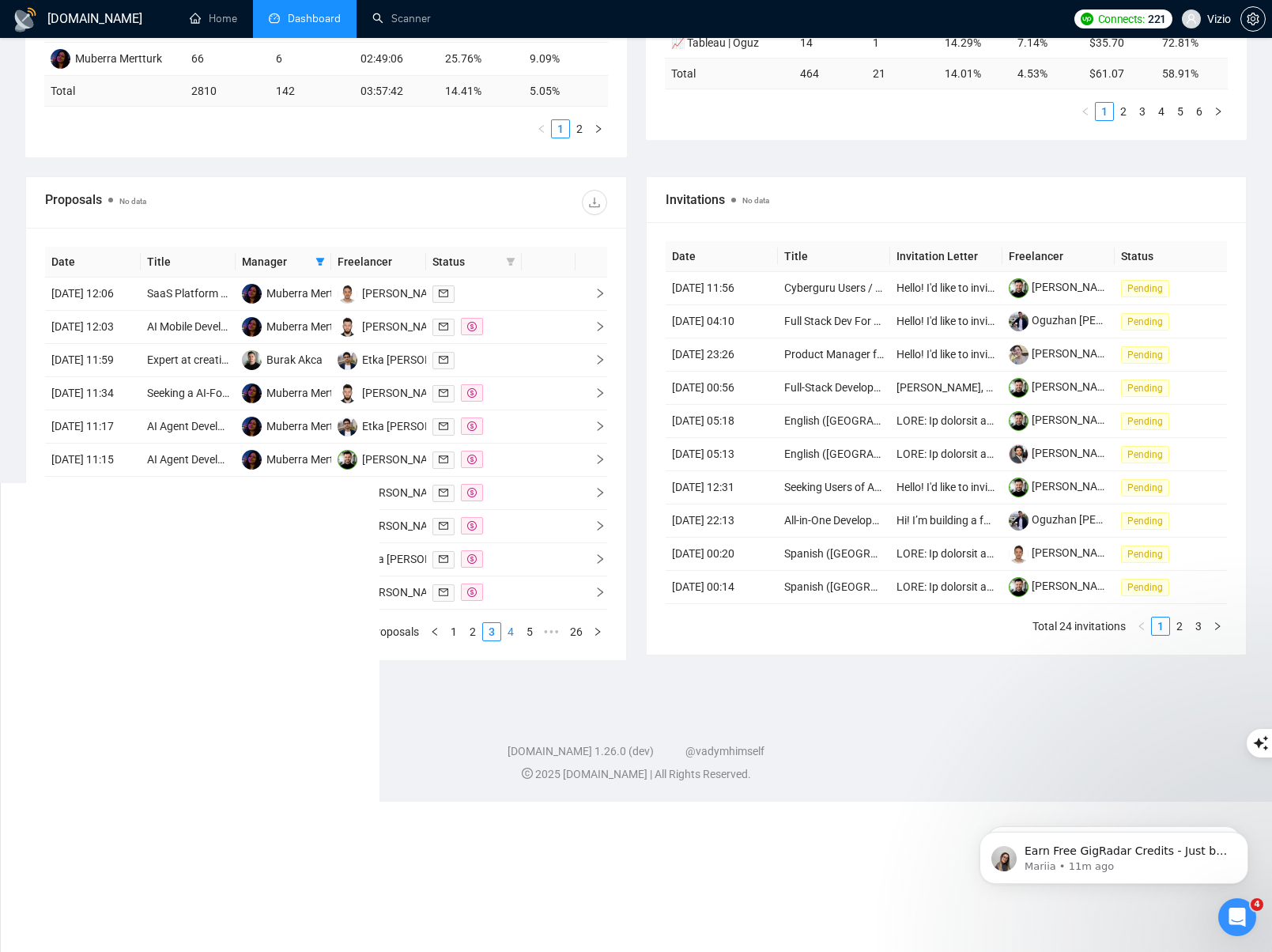
click at [506, 640] on link "4" at bounding box center [510, 631] width 17 height 17
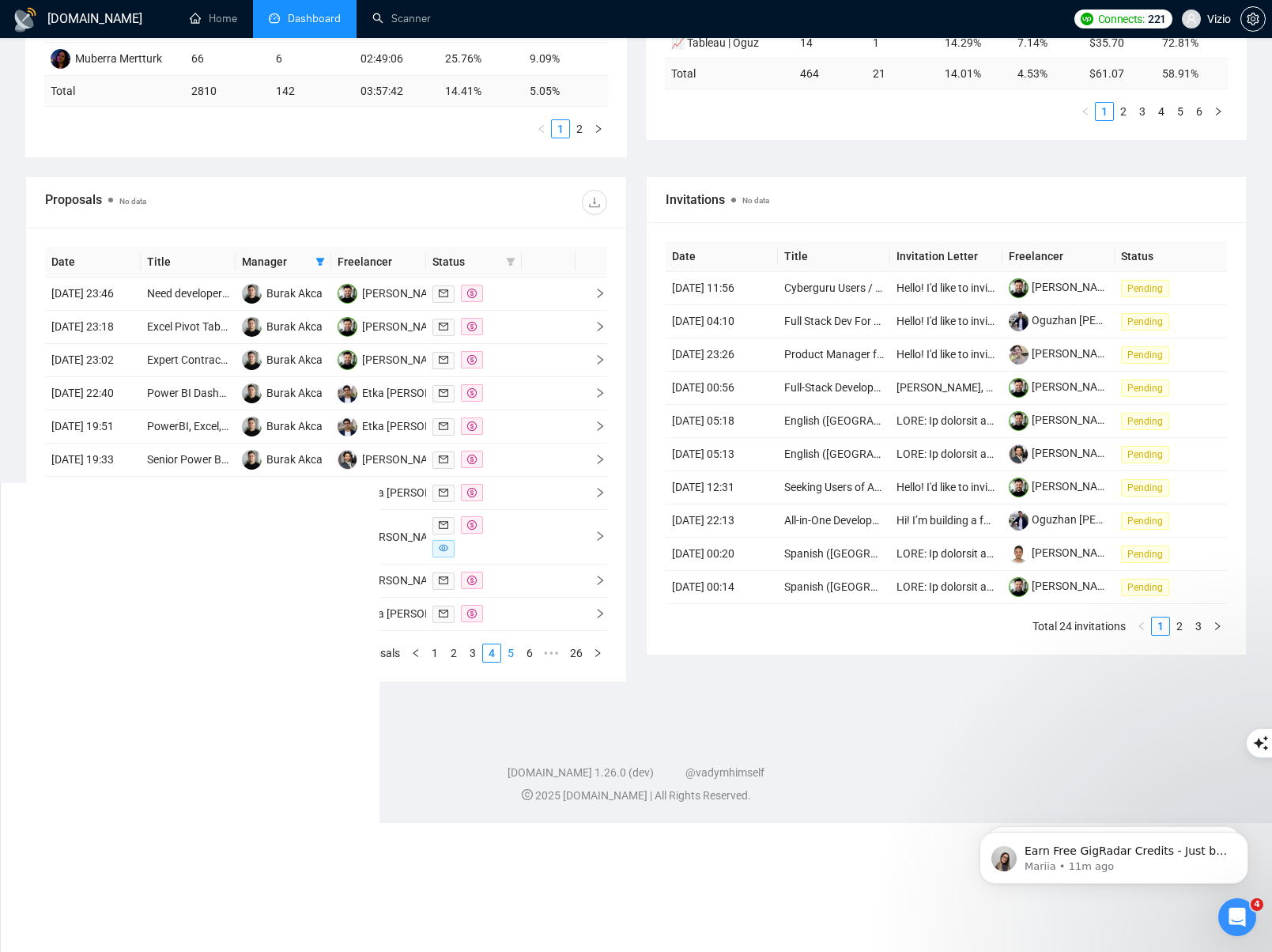
click at [510, 661] on link "5" at bounding box center [510, 652] width 17 height 17
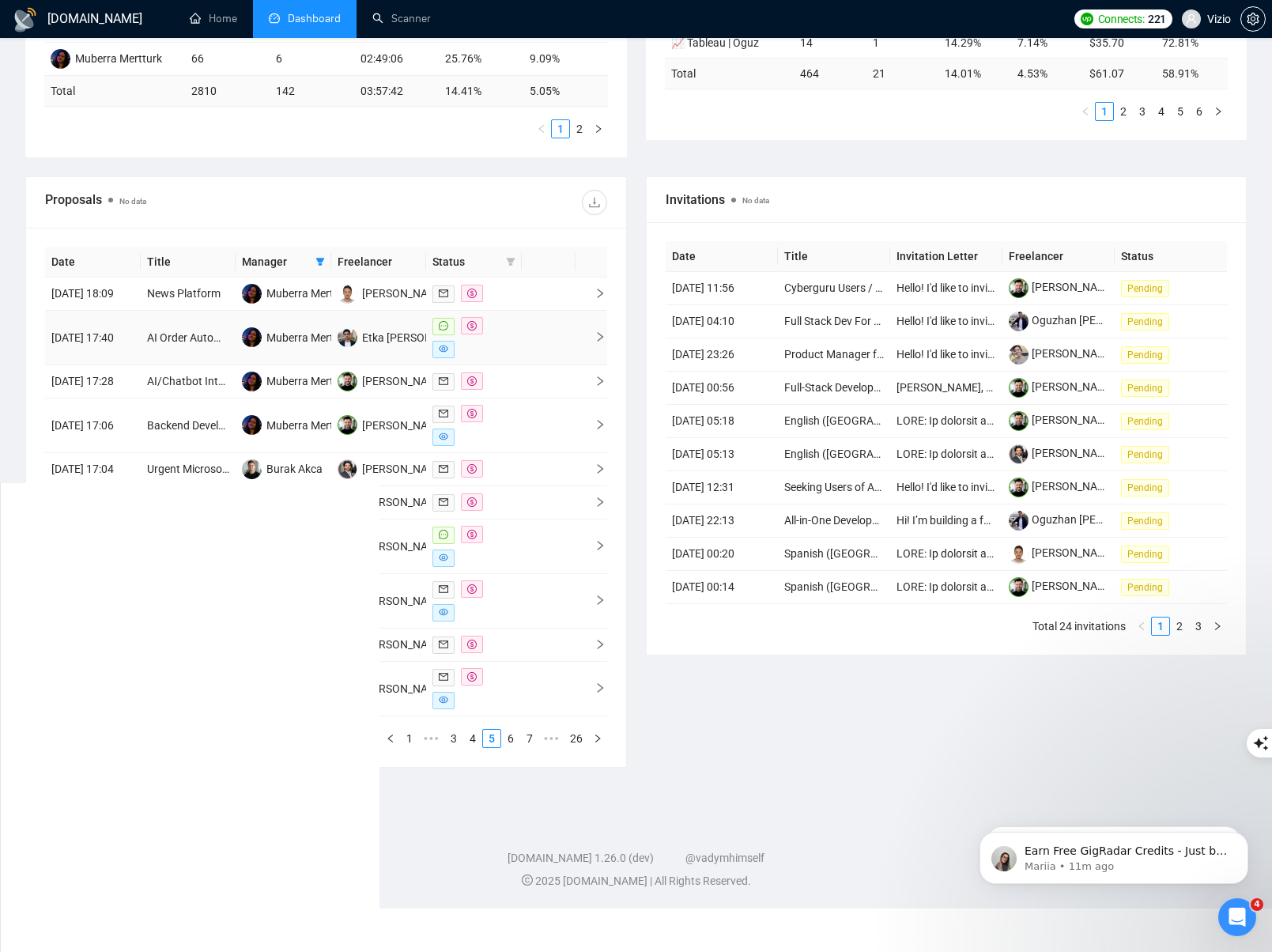
click at [589, 342] on span "right" at bounding box center [593, 337] width 24 height 11
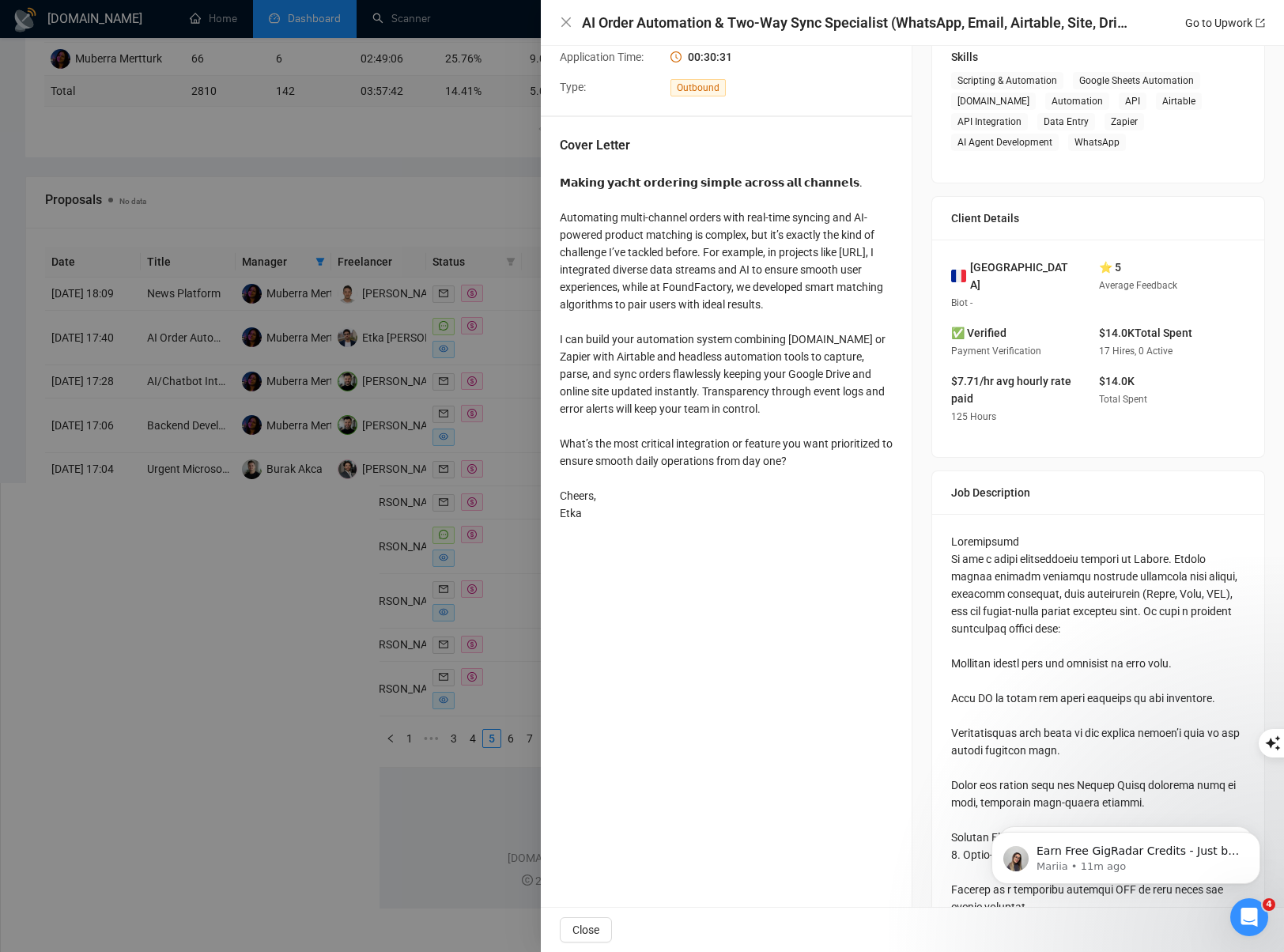
click at [503, 617] on div at bounding box center [642, 476] width 1284 height 952
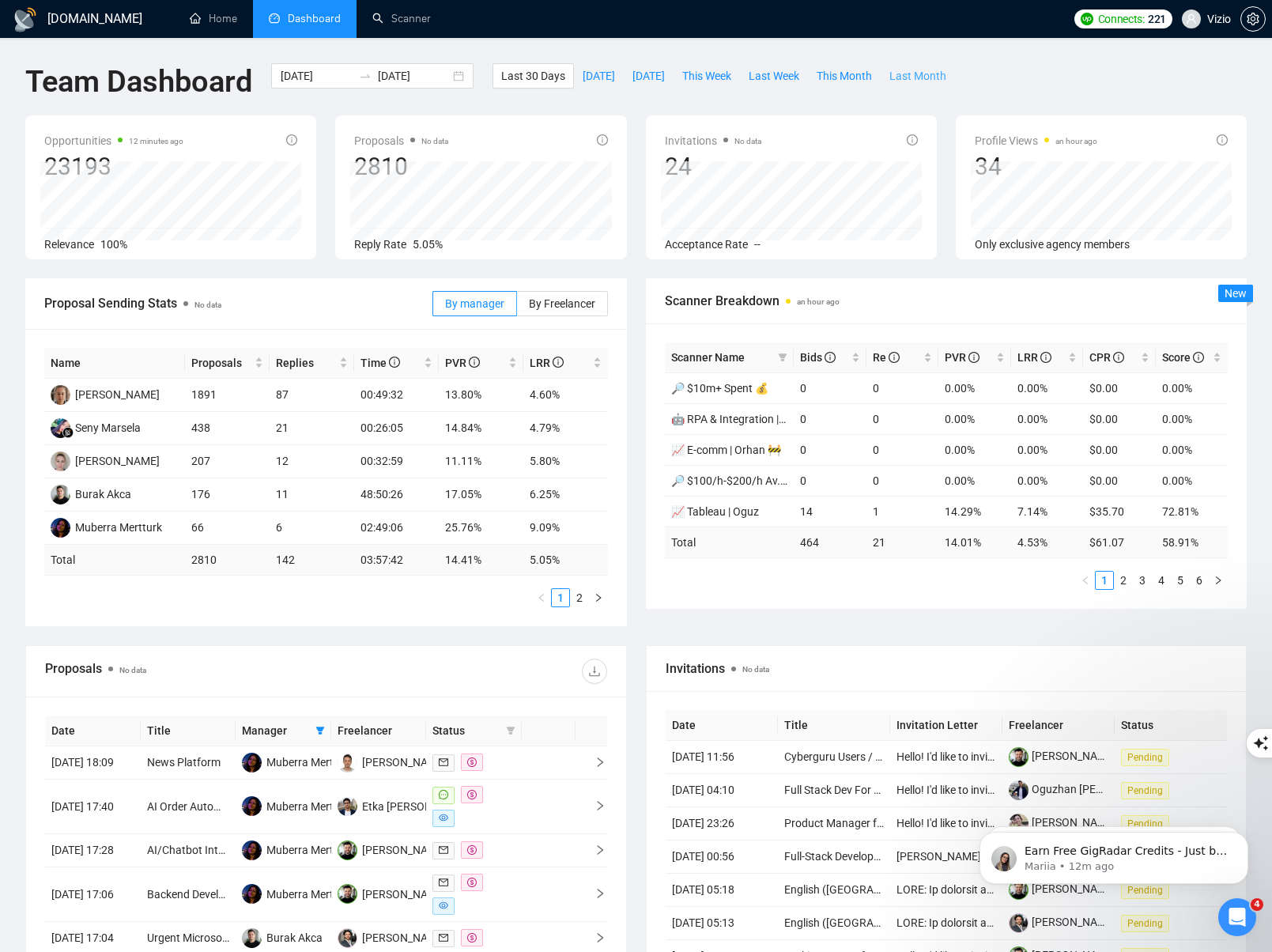
click at [946, 78] on span "Last Month" at bounding box center [918, 75] width 57 height 17
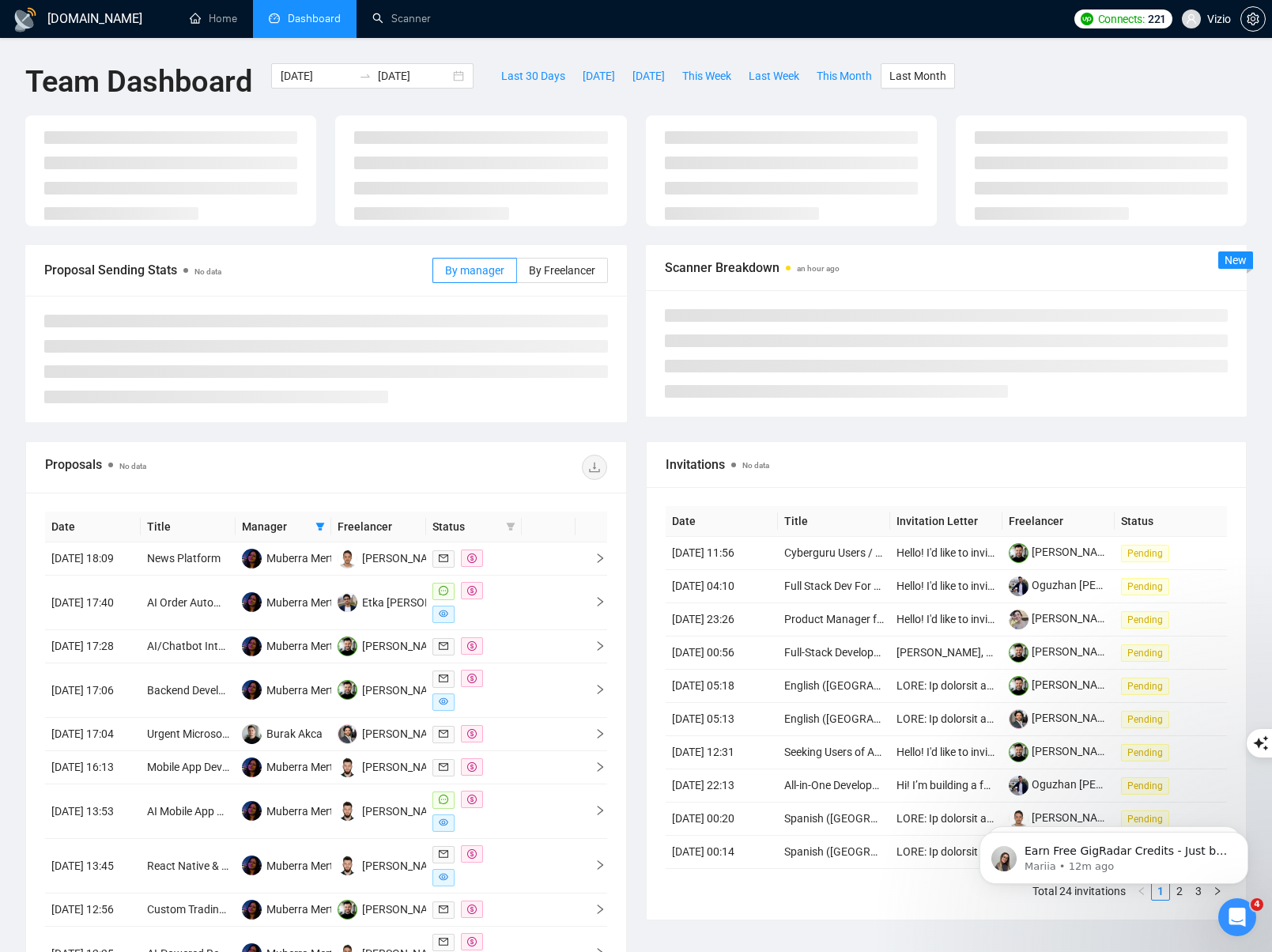
type input "[DATE]"
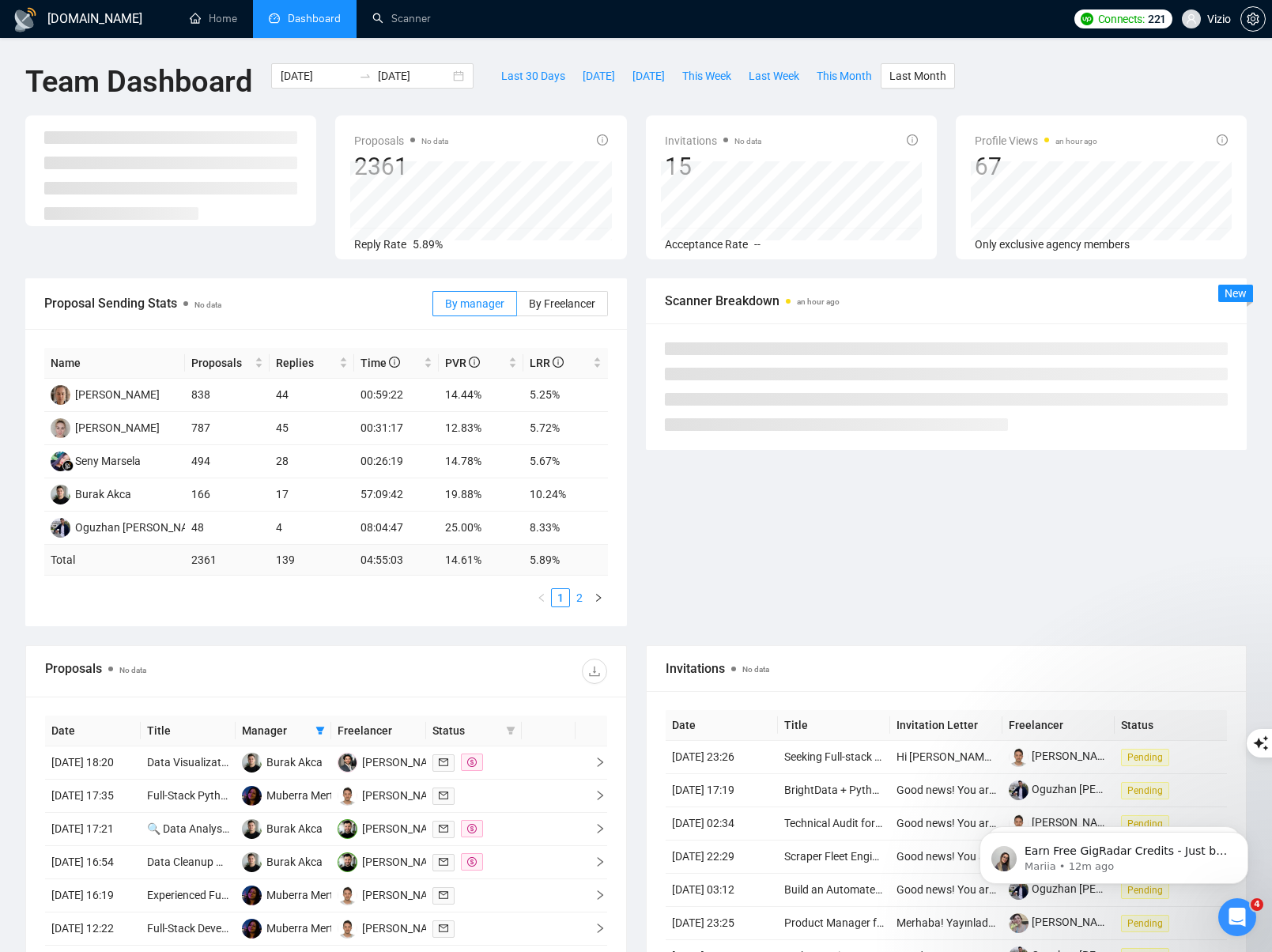
click at [580, 601] on link "2" at bounding box center [579, 597] width 17 height 17
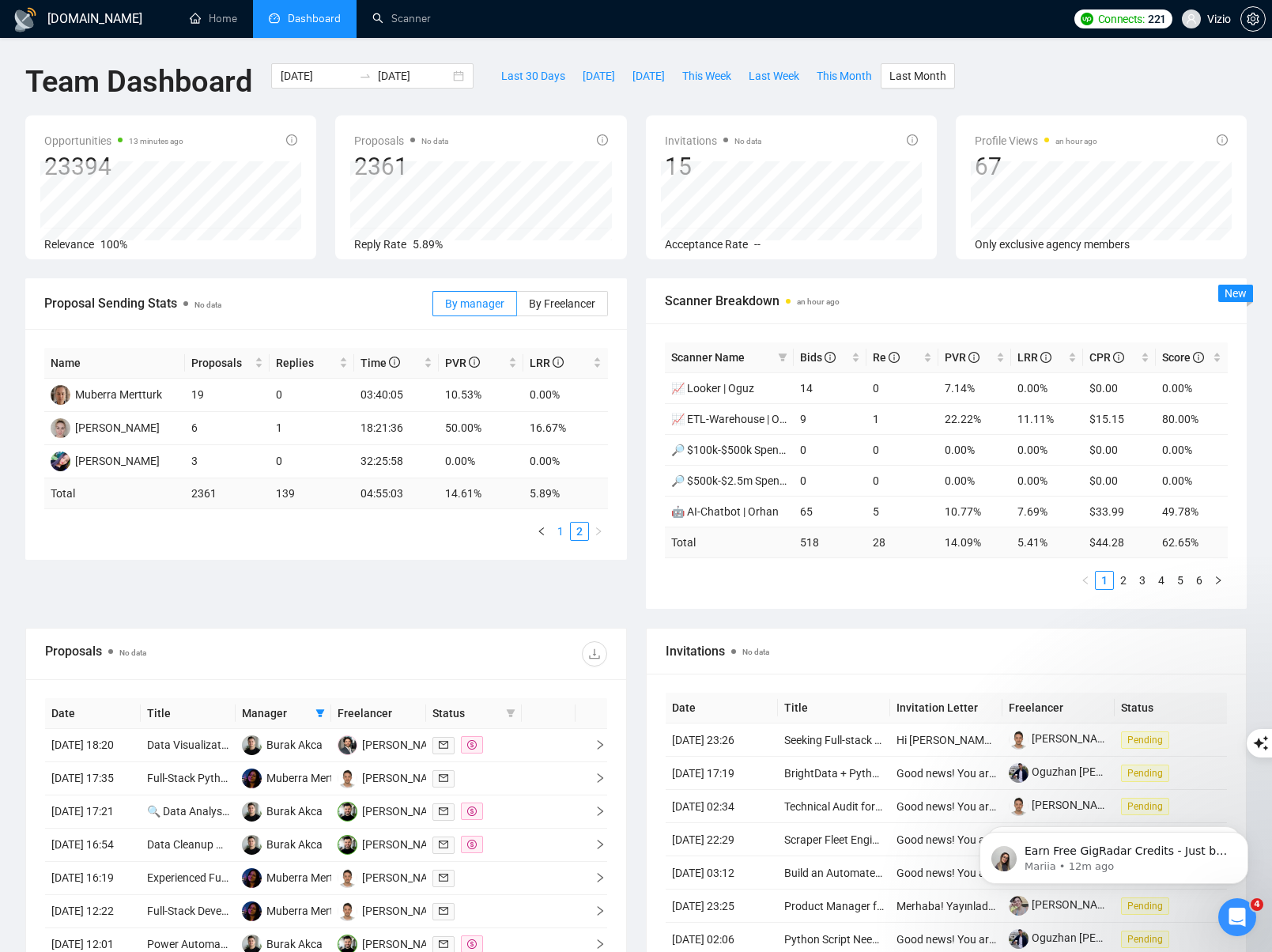
click at [562, 529] on link "1" at bounding box center [560, 531] width 17 height 17
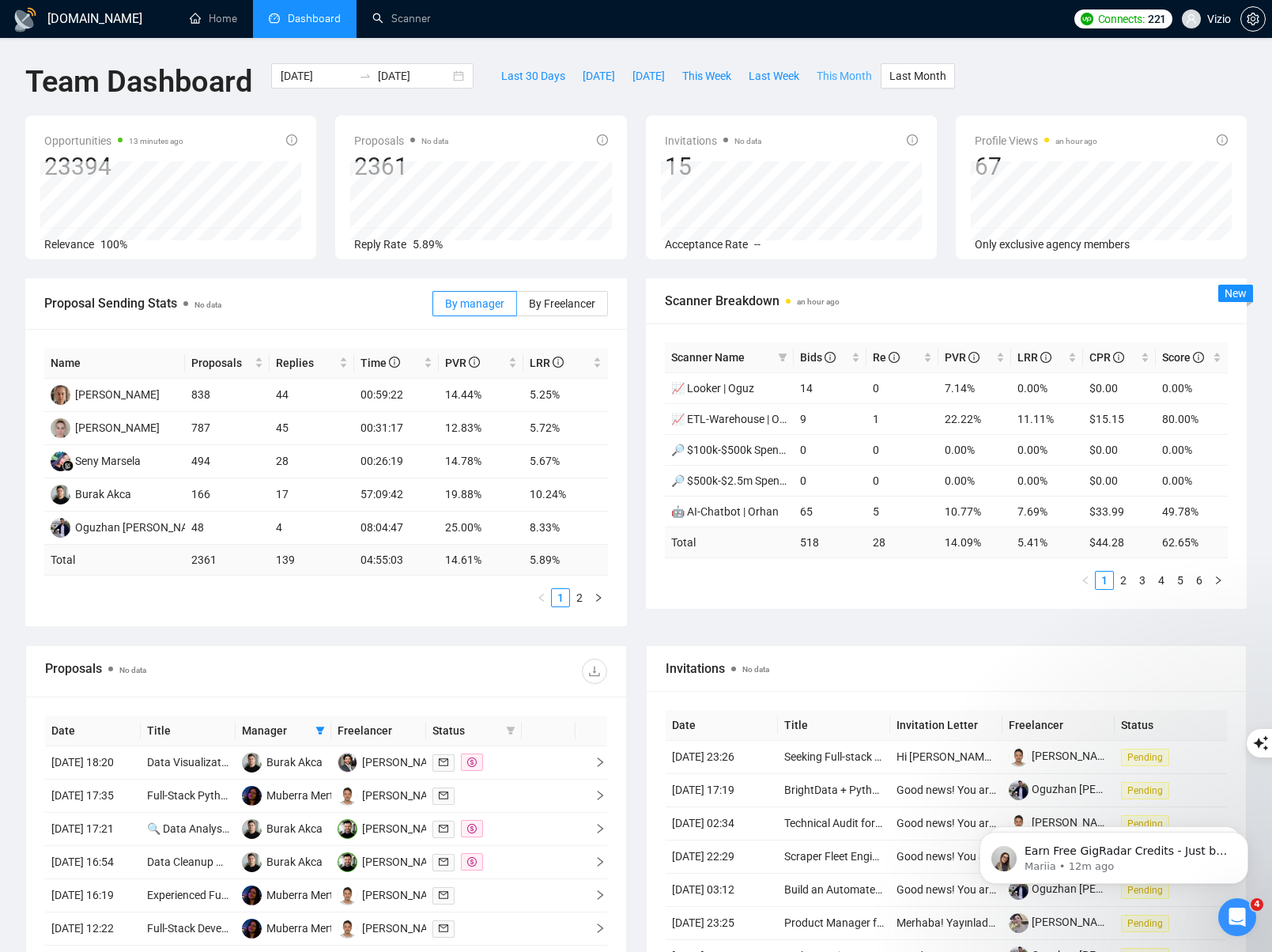
click at [863, 69] on span "This Month" at bounding box center [843, 75] width 55 height 17
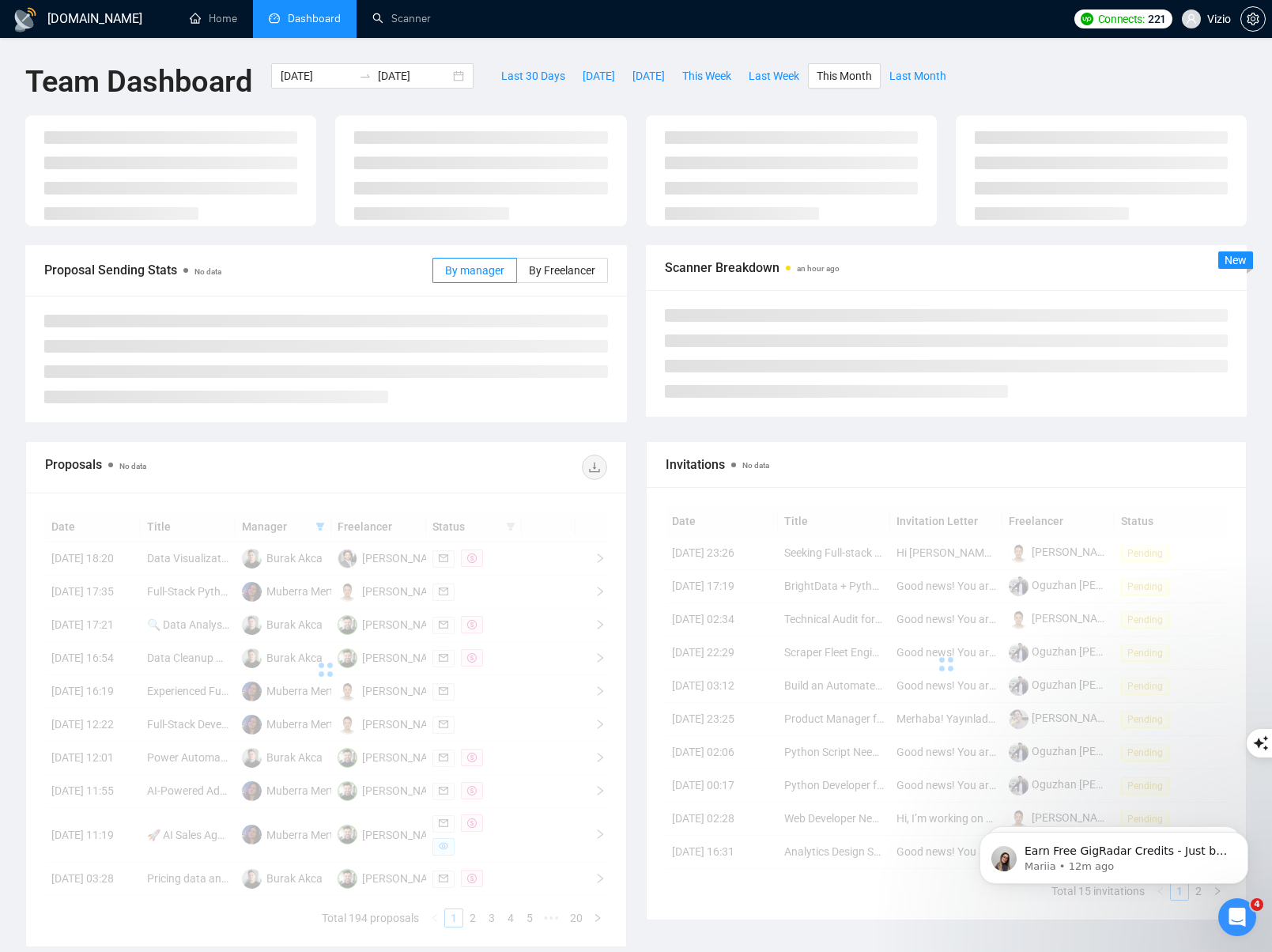
type input "[DATE]"
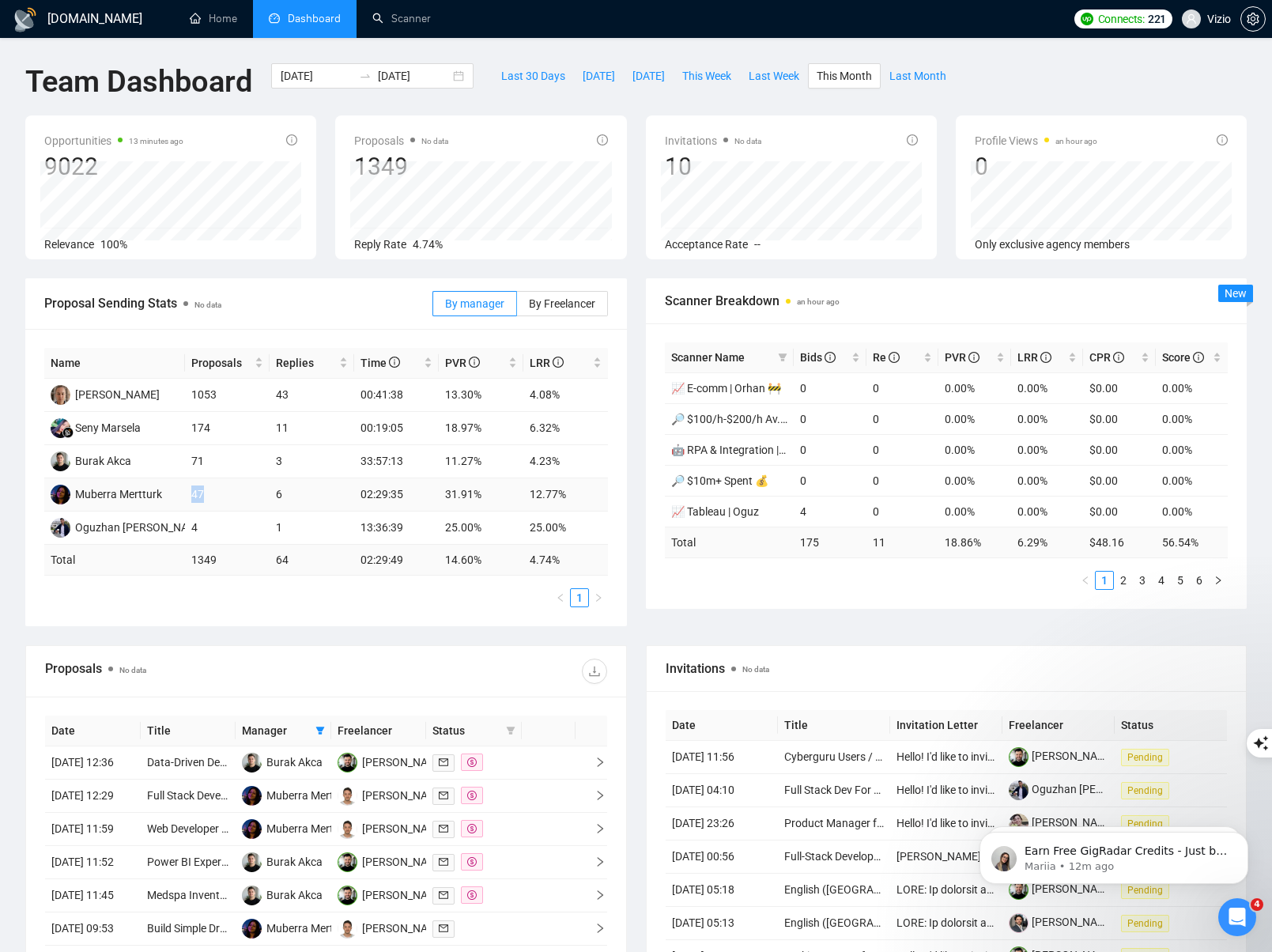
drag, startPoint x: 188, startPoint y: 493, endPoint x: 232, endPoint y: 493, distance: 44.0
click at [232, 493] on td "47" at bounding box center [226, 495] width 84 height 34
click at [429, 493] on td "02:29:35" at bounding box center [396, 495] width 84 height 34
drag, startPoint x: 553, startPoint y: 494, endPoint x: 464, endPoint y: 492, distance: 89.0
click at [464, 492] on tr "Muberra Mertturk 47 6 02:29:35 31.91% 12.77%" at bounding box center [326, 495] width 564 height 34
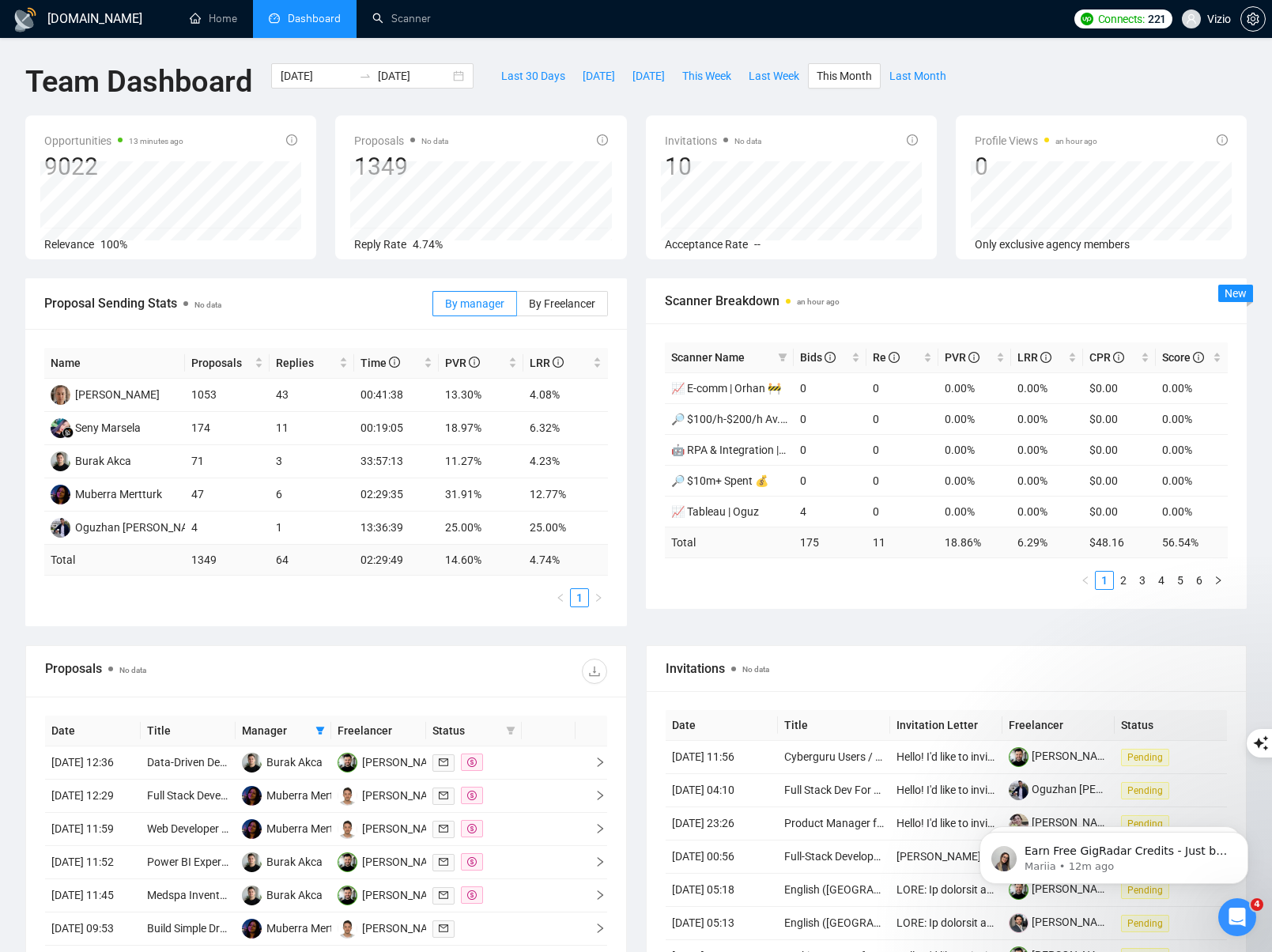
click at [481, 612] on div "Name Proposals Replies Time PVR LRR [PERSON_NAME] 1053 43 00:41:38 13.30% 4.08%…" at bounding box center [326, 477] width 602 height 297
drag, startPoint x: 450, startPoint y: 500, endPoint x: 470, endPoint y: 499, distance: 20.0
click at [464, 499] on td "31.91%" at bounding box center [480, 495] width 84 height 34
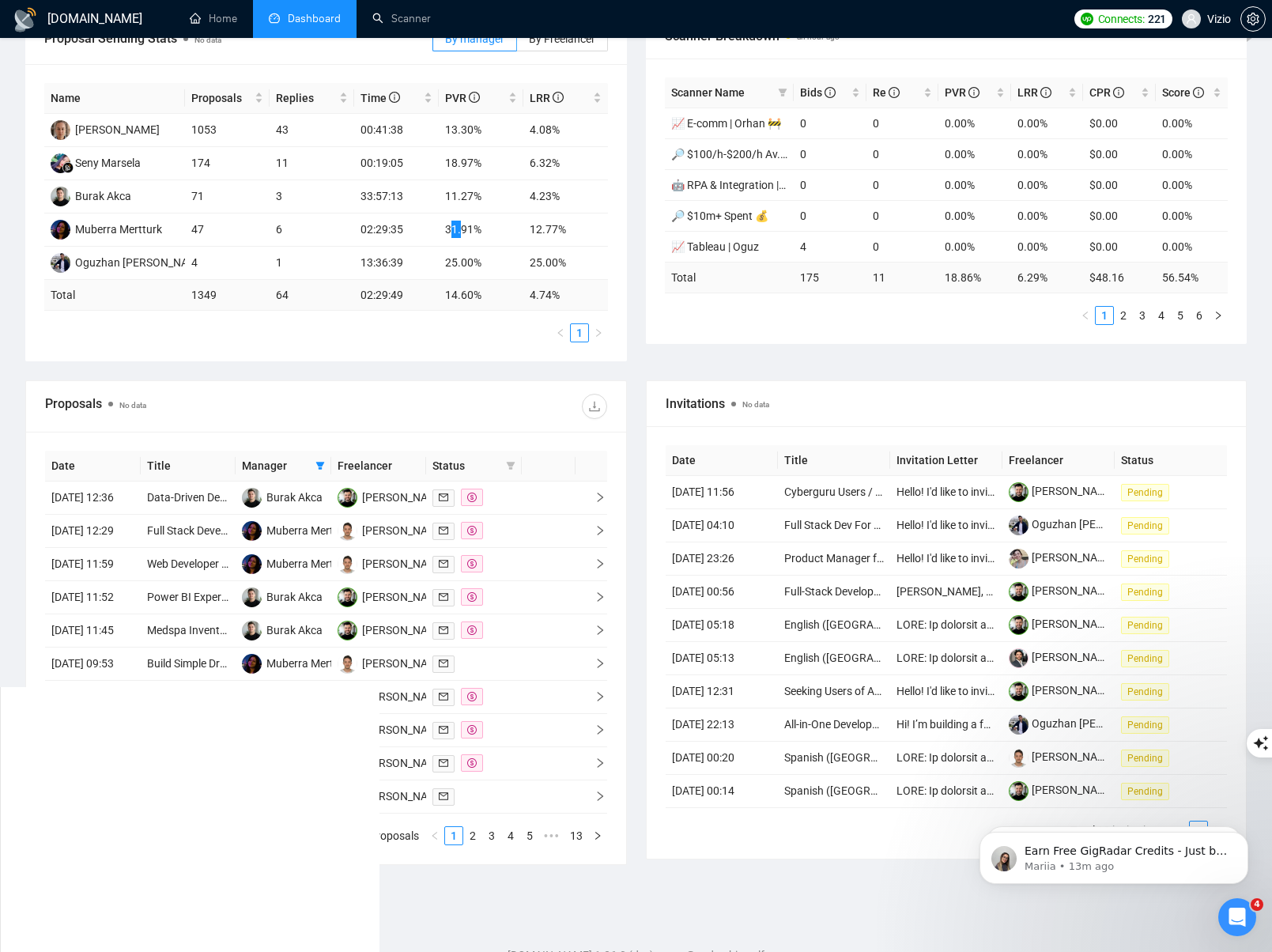
scroll to position [259, 0]
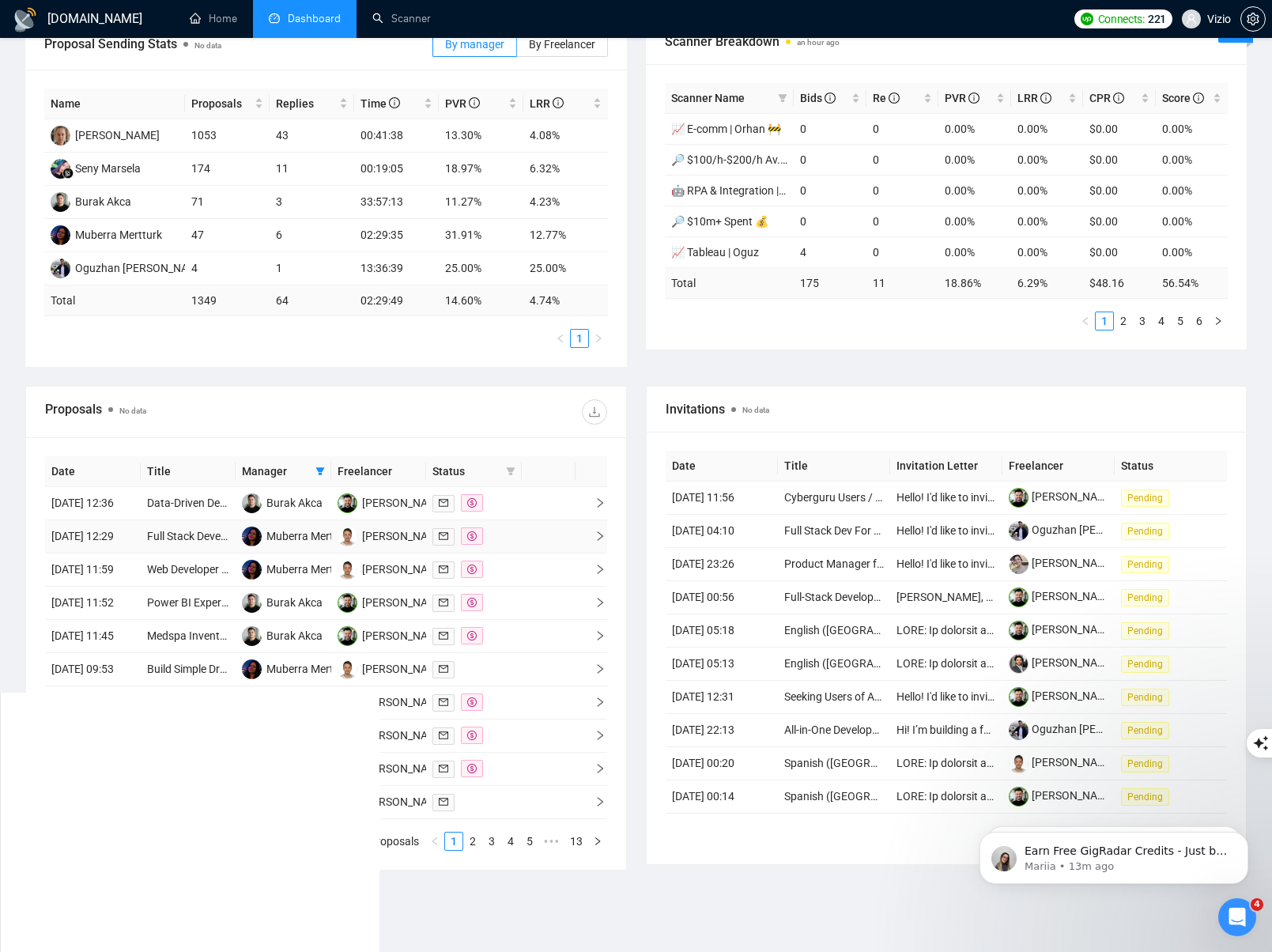
click at [602, 548] on td at bounding box center [591, 536] width 32 height 34
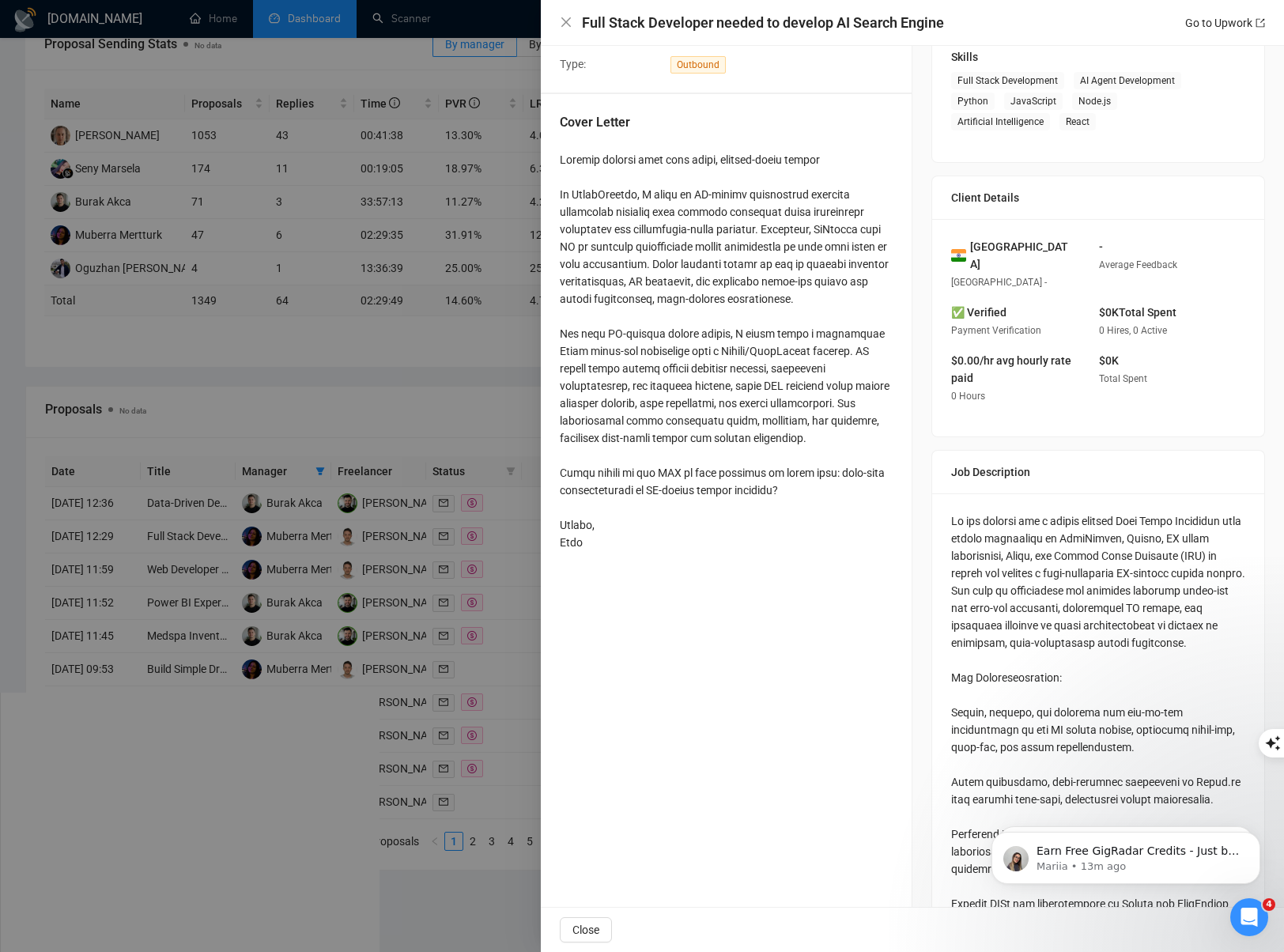
click at [496, 570] on div at bounding box center [642, 476] width 1284 height 952
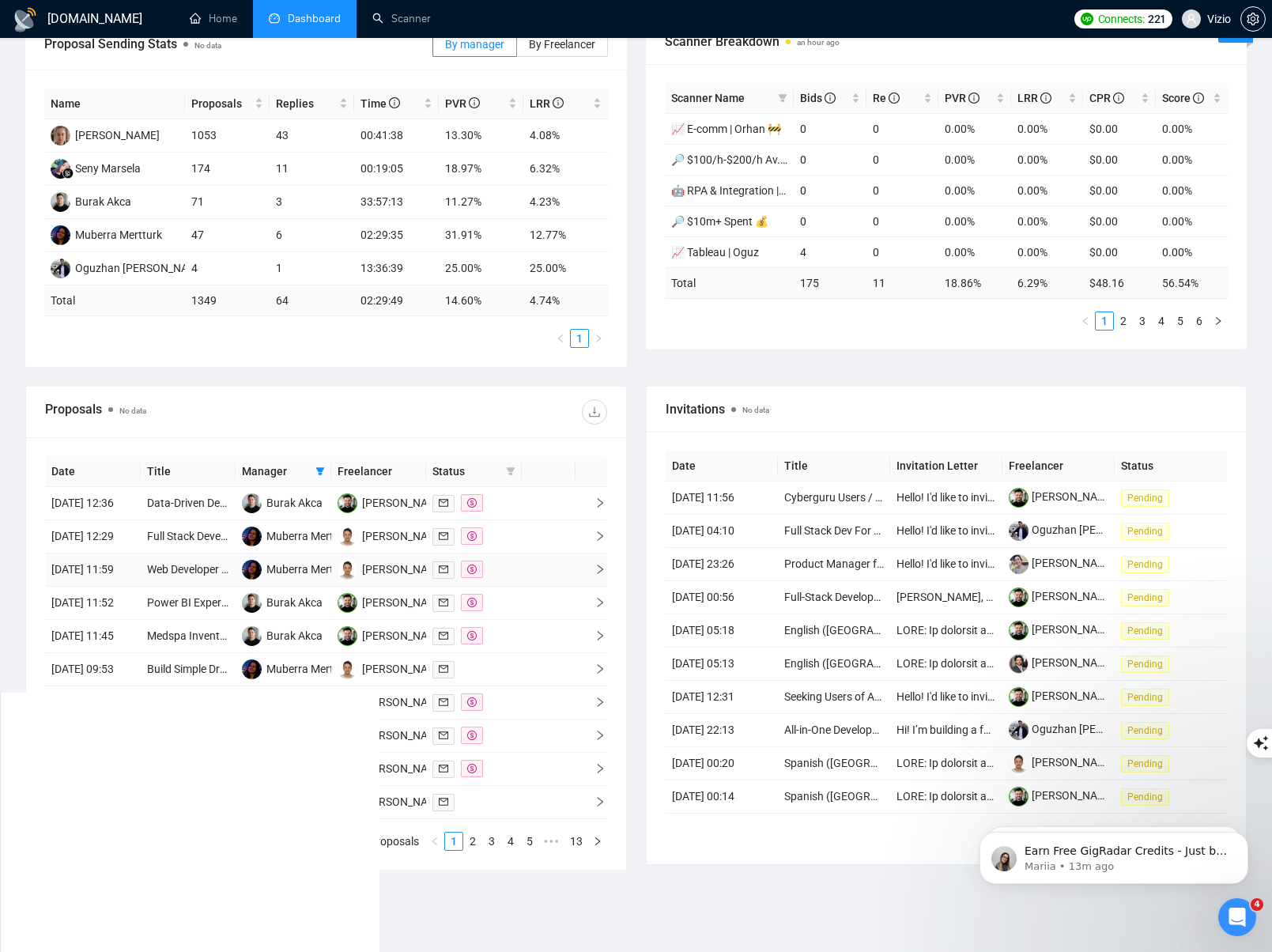
click at [594, 574] on icon "right" at bounding box center [600, 569] width 11 height 11
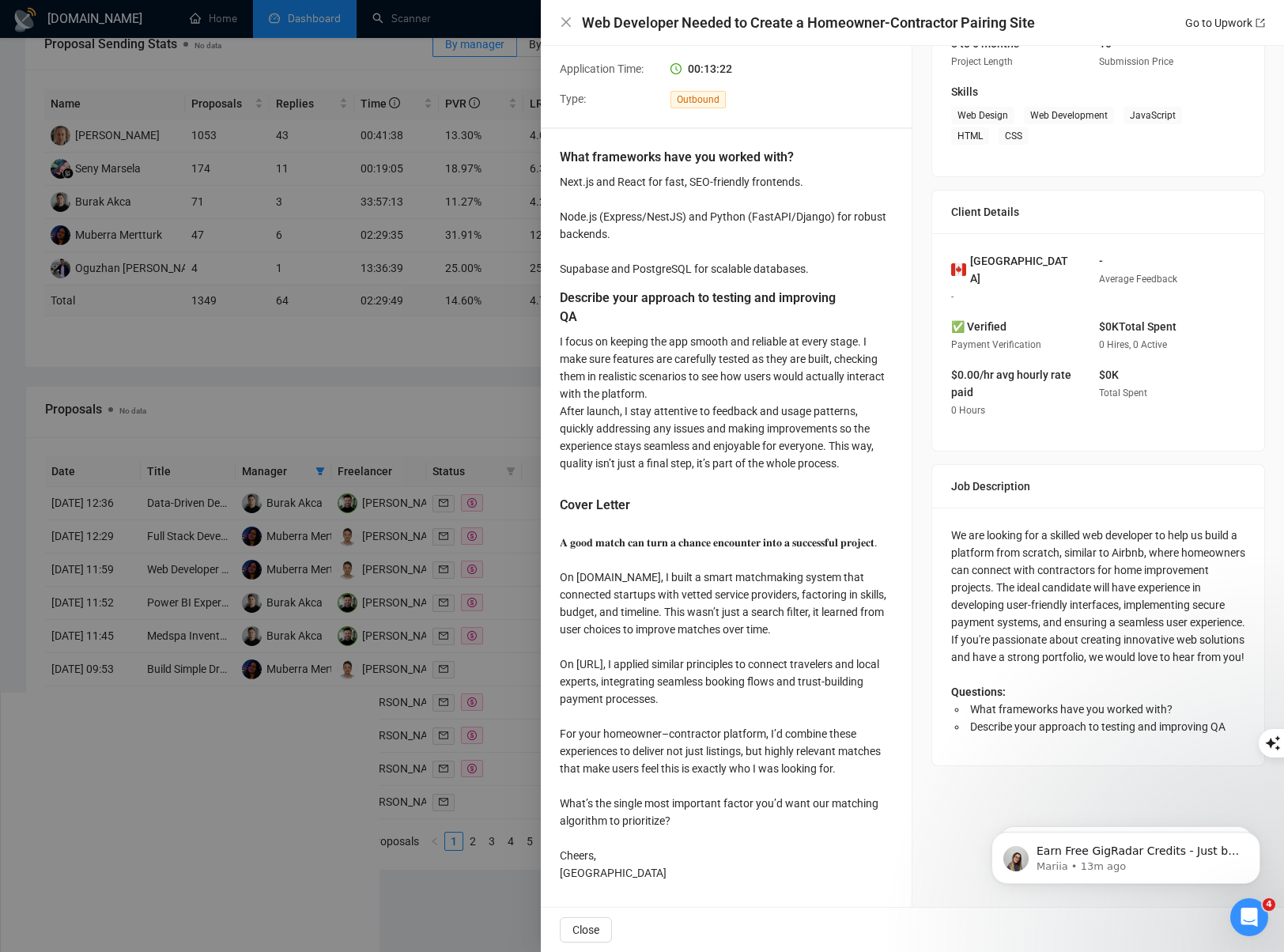
click at [524, 589] on div at bounding box center [642, 476] width 1284 height 952
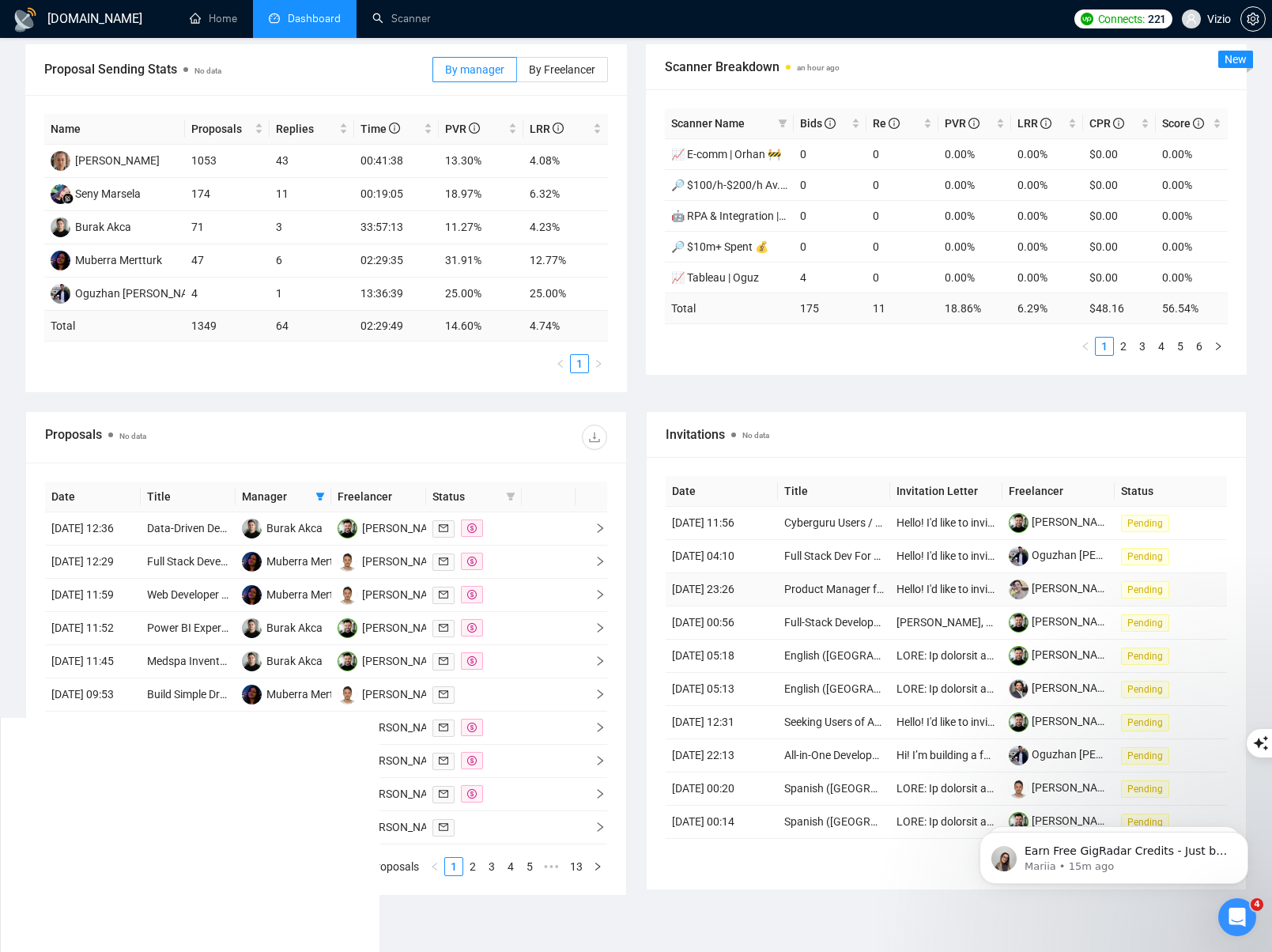
scroll to position [231, 0]
